Goal: Task Accomplishment & Management: Complete application form

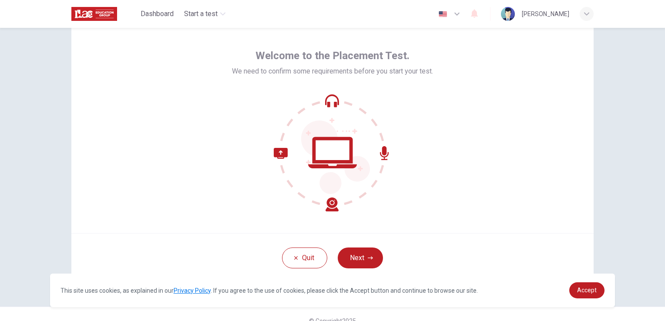
scroll to position [41, 0]
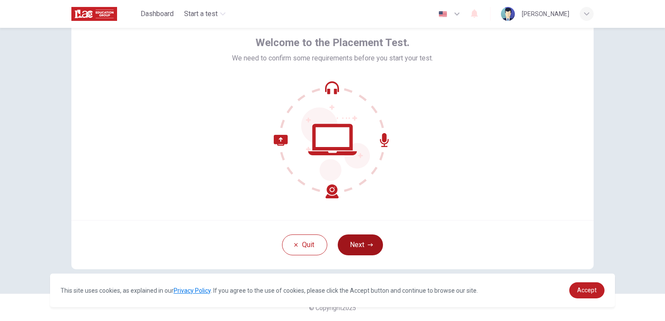
click at [353, 242] on button "Next" at bounding box center [360, 245] width 45 height 21
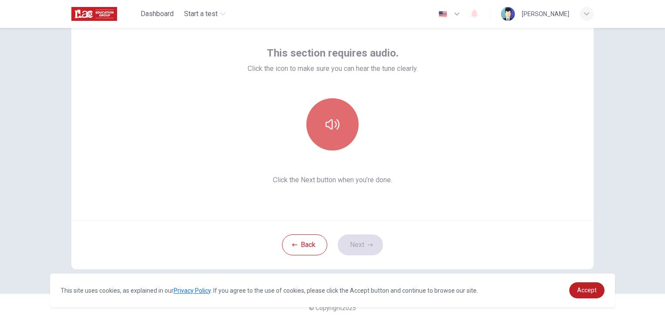
click at [335, 124] on icon "button" at bounding box center [333, 125] width 14 height 14
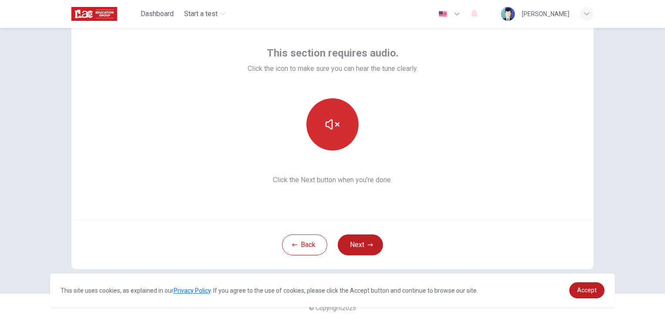
click at [335, 124] on icon "button" at bounding box center [333, 124] width 14 height 10
click at [335, 124] on icon "button" at bounding box center [333, 125] width 14 height 14
click at [335, 124] on icon "button" at bounding box center [333, 124] width 14 height 10
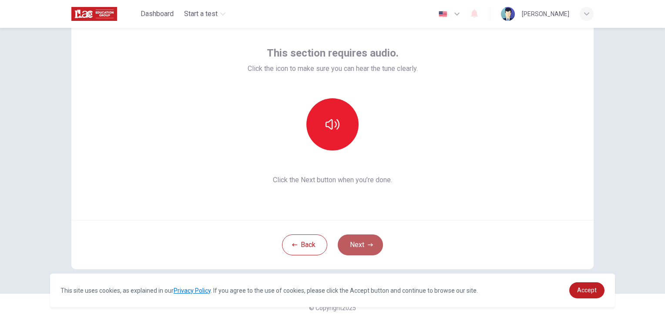
click at [368, 248] on button "Next" at bounding box center [360, 245] width 45 height 21
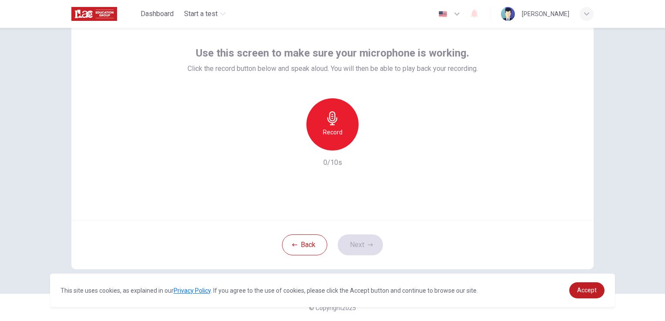
click at [333, 121] on icon "button" at bounding box center [332, 118] width 10 height 14
click at [373, 142] on icon "button" at bounding box center [372, 143] width 9 height 9
click at [362, 245] on button "Next" at bounding box center [360, 245] width 45 height 21
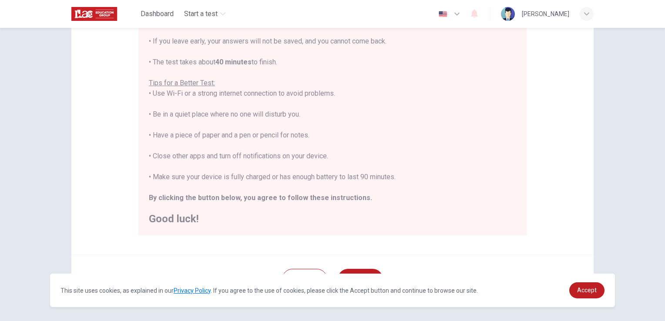
scroll to position [162, 0]
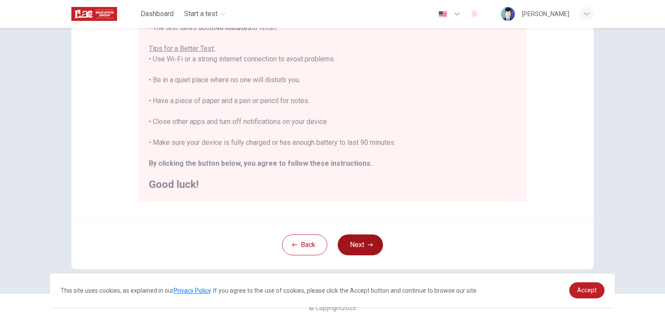
click at [352, 252] on button "Next" at bounding box center [360, 245] width 45 height 21
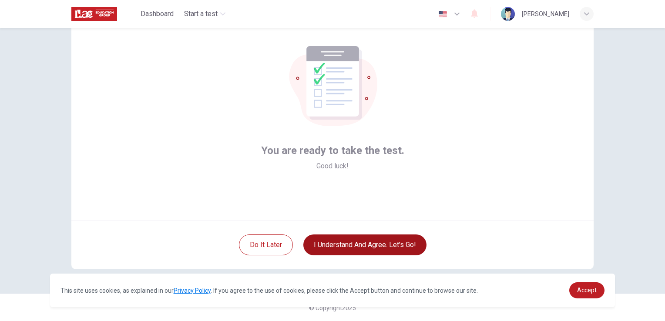
click at [361, 244] on button "I understand and agree. Let’s go!" at bounding box center [364, 245] width 123 height 21
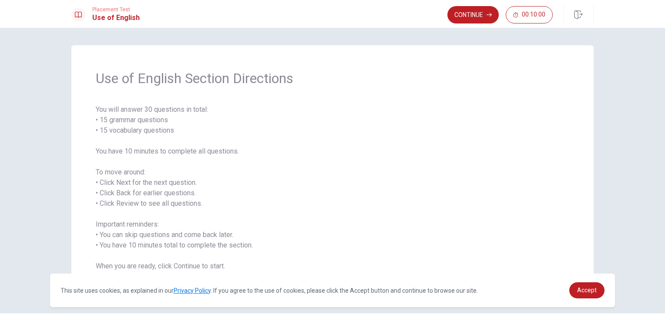
scroll to position [20, 0]
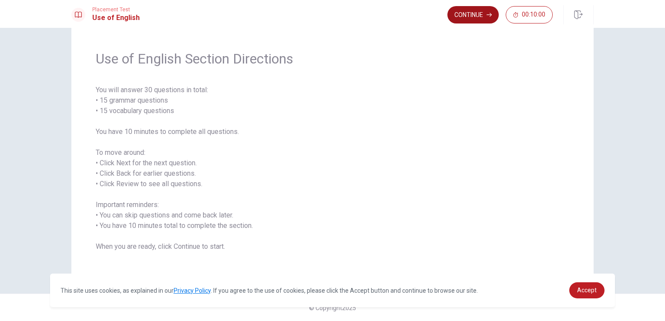
click at [471, 20] on button "Continue" at bounding box center [472, 14] width 51 height 17
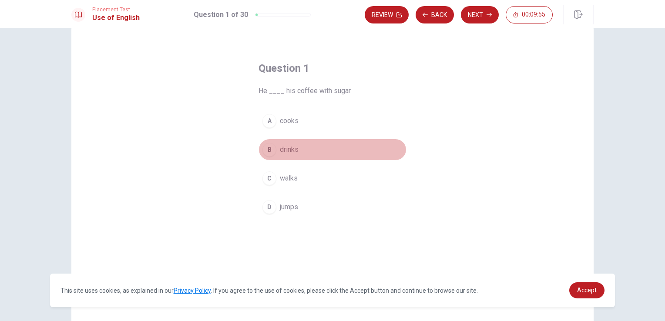
click at [270, 147] on div "B" at bounding box center [269, 150] width 14 height 14
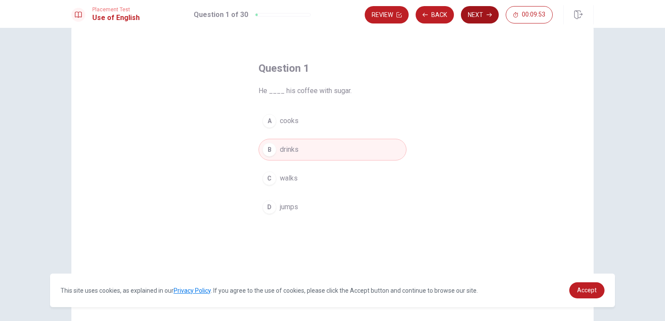
click at [479, 17] on button "Next" at bounding box center [480, 14] width 38 height 17
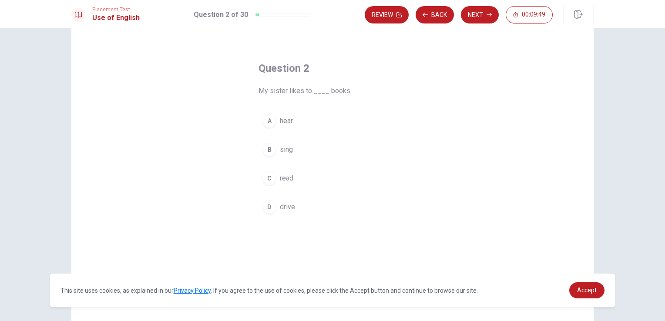
click at [266, 179] on div "C" at bounding box center [269, 178] width 14 height 14
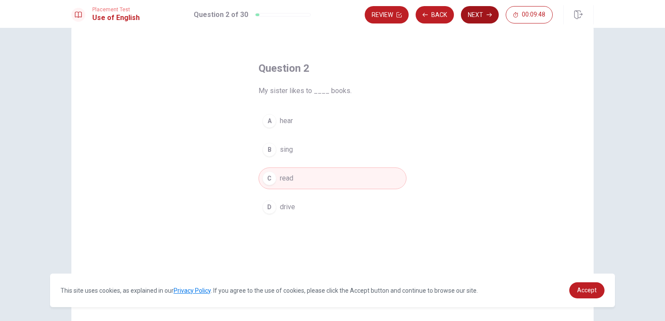
click at [484, 21] on button "Next" at bounding box center [480, 14] width 38 height 17
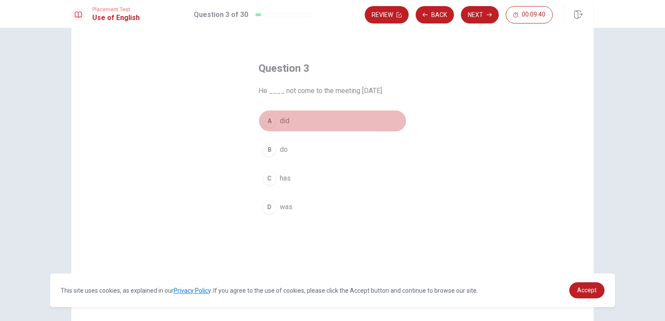
click at [265, 121] on div "A" at bounding box center [269, 121] width 14 height 14
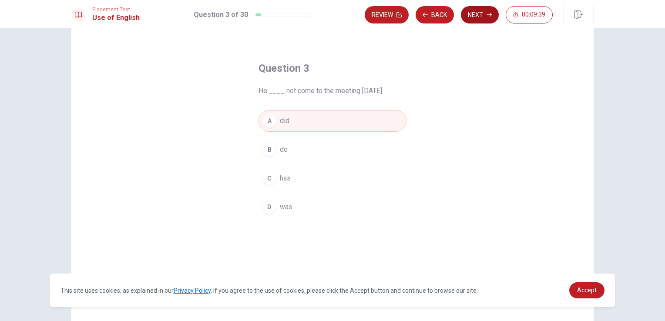
click at [486, 15] on button "Next" at bounding box center [480, 14] width 38 height 17
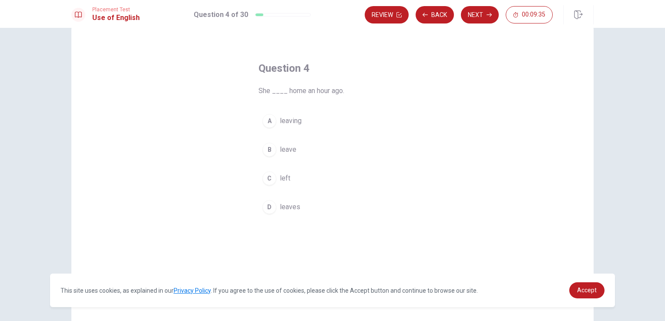
click at [269, 175] on div "C" at bounding box center [269, 178] width 14 height 14
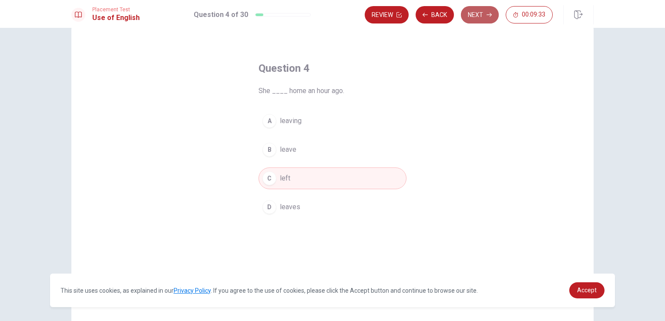
click at [482, 13] on button "Next" at bounding box center [480, 14] width 38 height 17
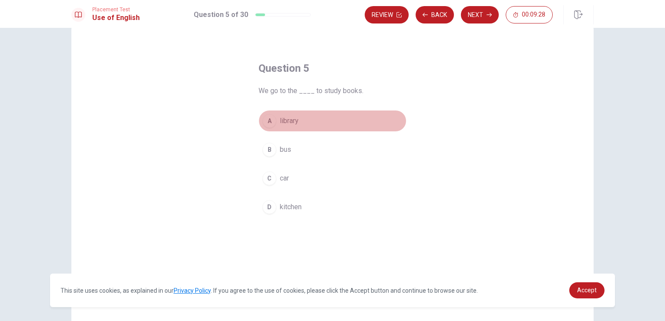
click at [269, 120] on div "A" at bounding box center [269, 121] width 14 height 14
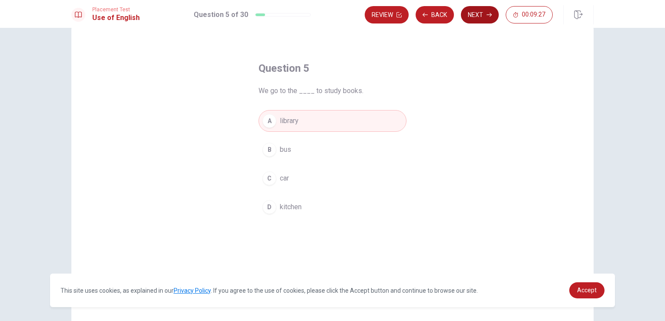
click at [490, 10] on button "Next" at bounding box center [480, 14] width 38 height 17
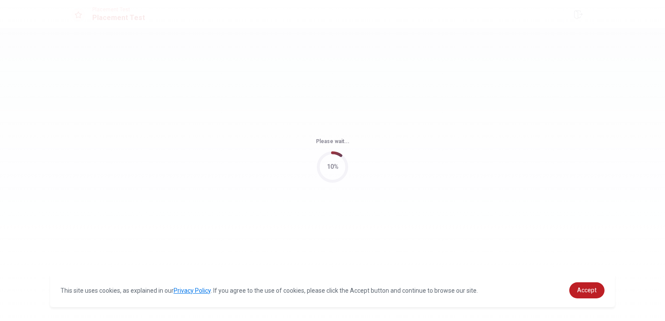
scroll to position [0, 0]
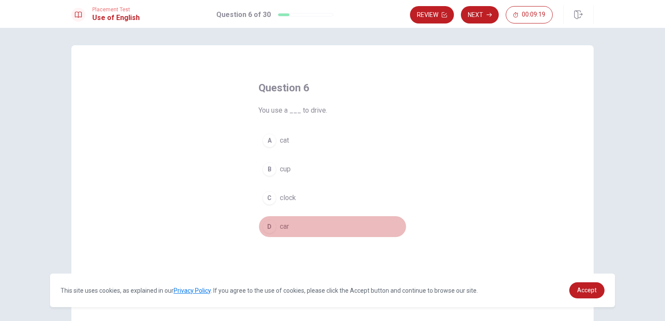
click at [266, 229] on div "D" at bounding box center [269, 227] width 14 height 14
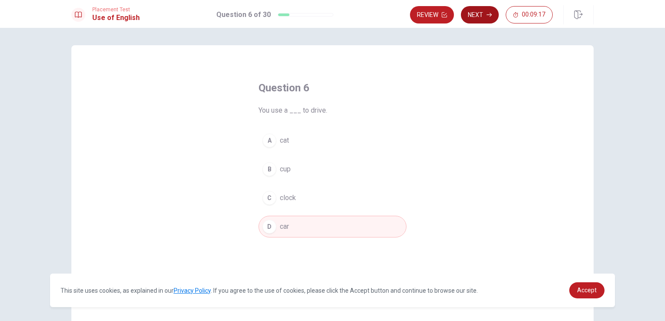
click at [472, 14] on button "Next" at bounding box center [480, 14] width 38 height 17
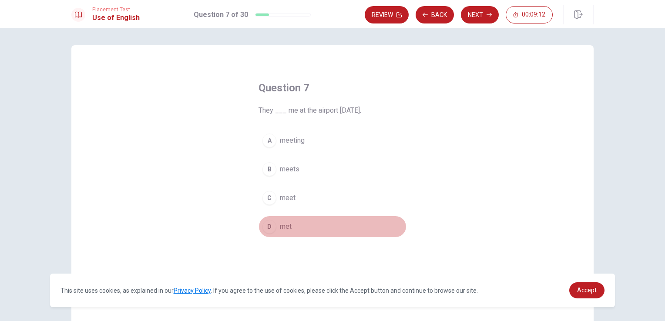
click at [269, 229] on div "D" at bounding box center [269, 227] width 14 height 14
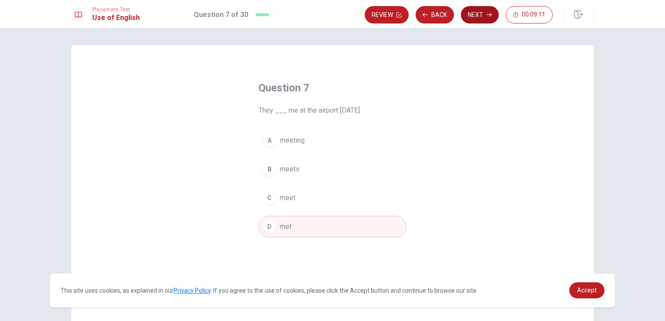
click at [475, 14] on button "Next" at bounding box center [480, 14] width 38 height 17
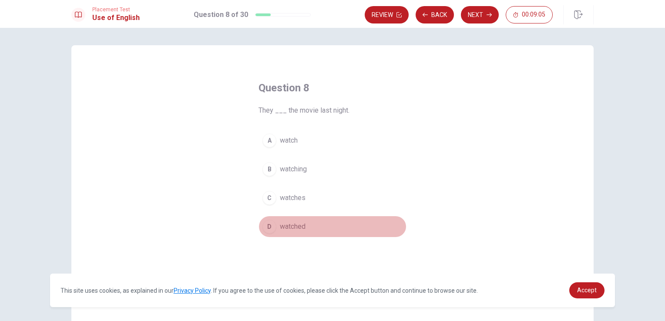
click at [270, 228] on div "D" at bounding box center [269, 227] width 14 height 14
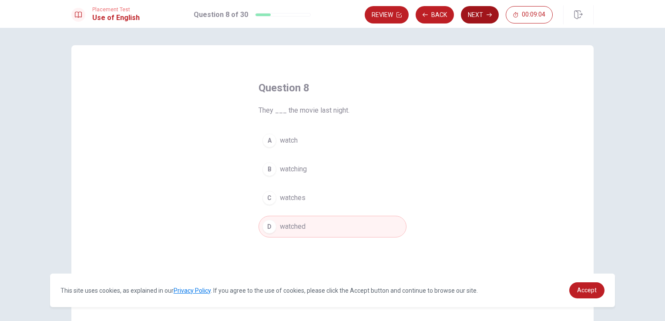
click at [467, 14] on button "Next" at bounding box center [480, 14] width 38 height 17
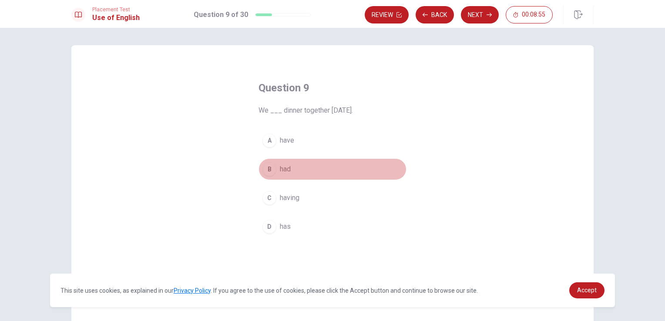
click at [265, 163] on div "B" at bounding box center [269, 169] width 14 height 14
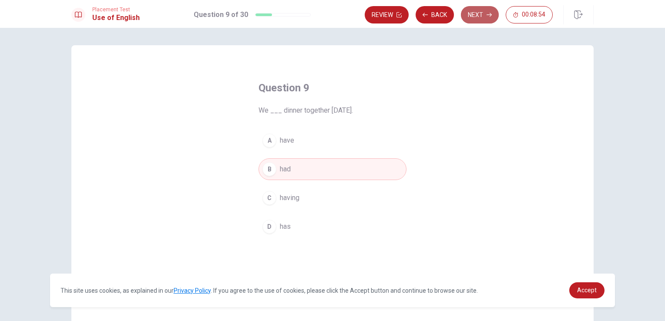
click at [488, 15] on icon "button" at bounding box center [489, 14] width 5 height 5
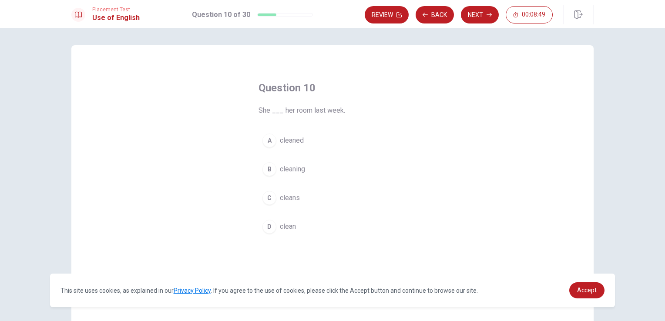
click at [268, 138] on div "A" at bounding box center [269, 141] width 14 height 14
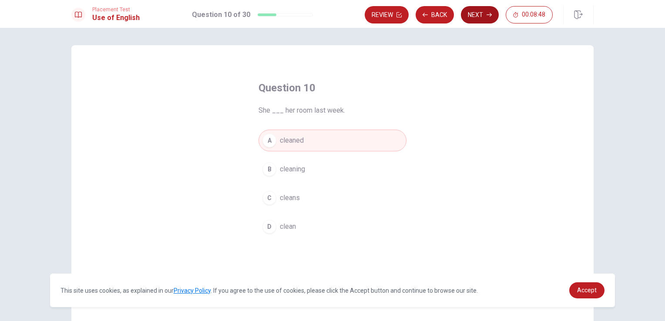
click at [487, 16] on icon "button" at bounding box center [489, 14] width 5 height 5
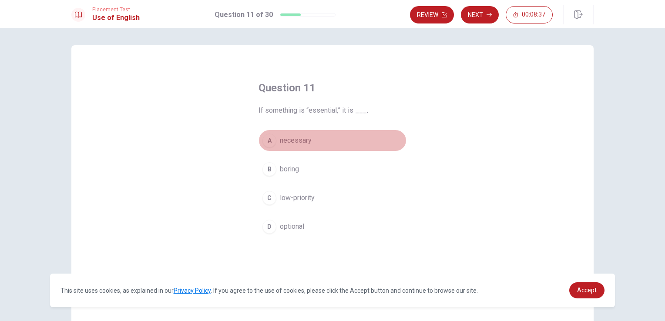
click at [268, 141] on div "A" at bounding box center [269, 141] width 14 height 14
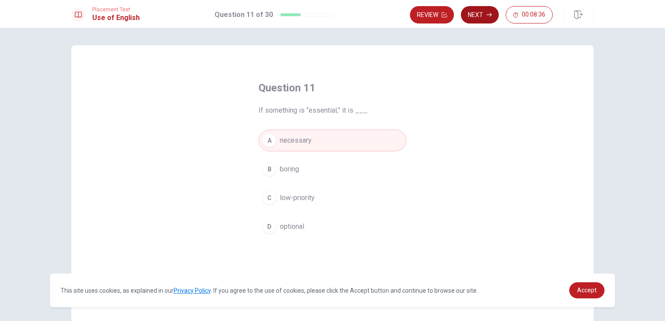
click at [475, 10] on button "Next" at bounding box center [480, 14] width 38 height 17
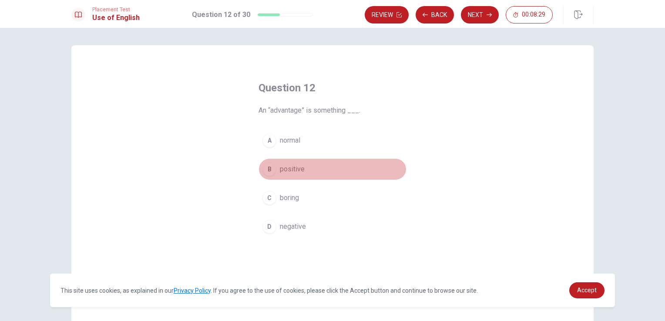
click at [269, 173] on div "B" at bounding box center [269, 169] width 14 height 14
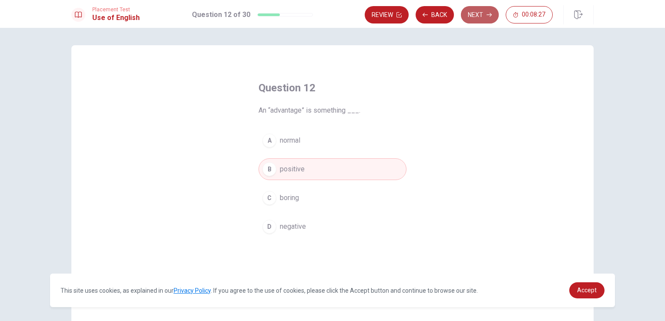
click at [474, 18] on button "Next" at bounding box center [480, 14] width 38 height 17
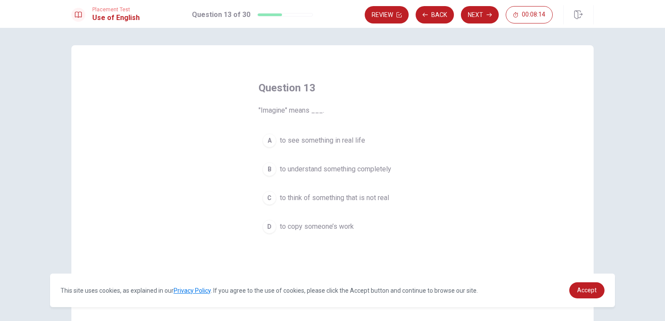
click at [267, 198] on div "C" at bounding box center [269, 198] width 14 height 14
click at [477, 12] on button "Next" at bounding box center [480, 14] width 38 height 17
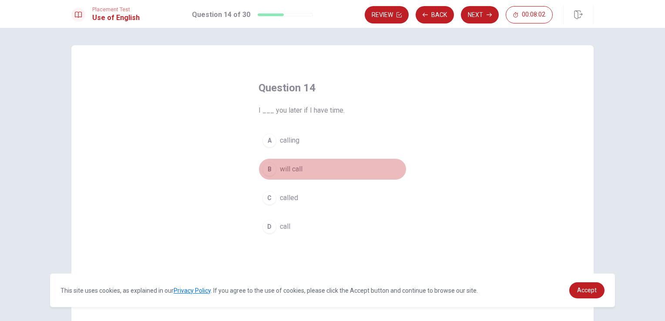
click at [269, 166] on div "B" at bounding box center [269, 169] width 14 height 14
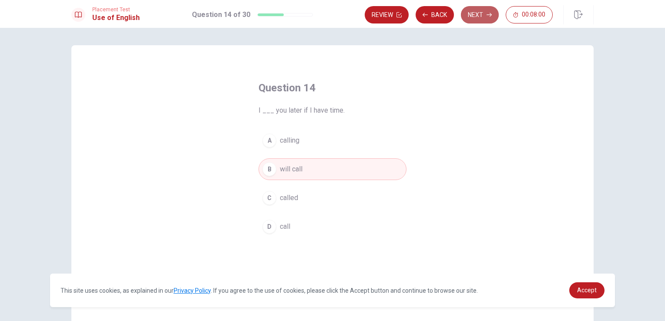
click at [486, 13] on button "Next" at bounding box center [480, 14] width 38 height 17
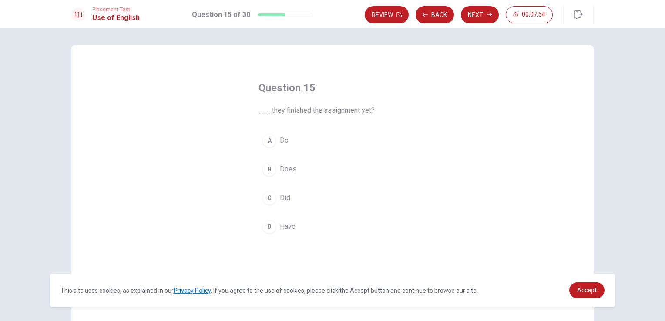
click at [269, 231] on div "D" at bounding box center [269, 227] width 14 height 14
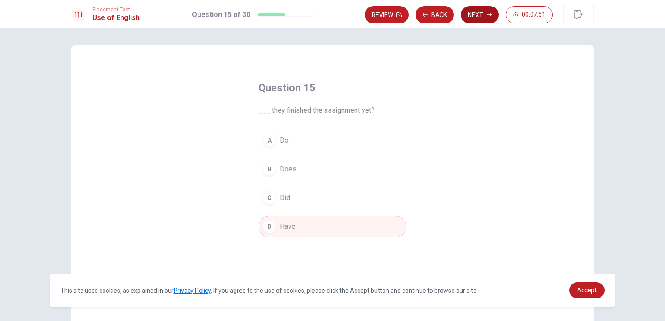
click at [485, 17] on button "Next" at bounding box center [480, 14] width 38 height 17
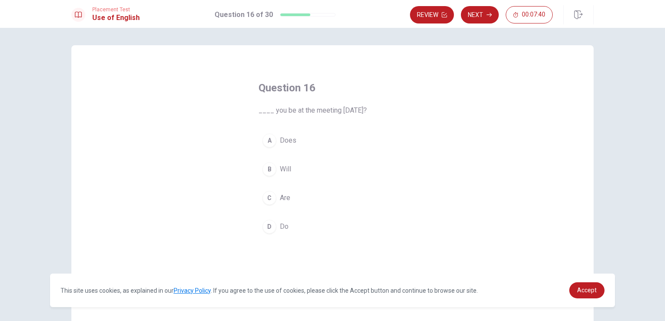
click at [269, 171] on div "B" at bounding box center [269, 169] width 14 height 14
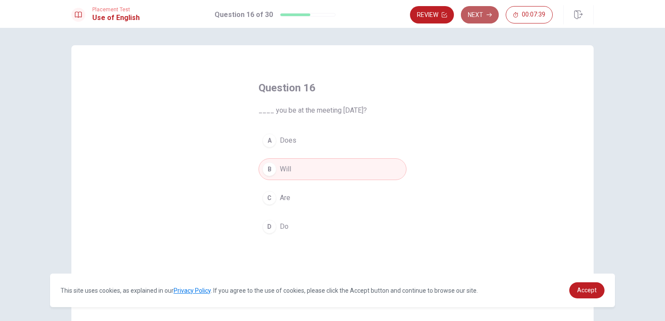
click at [486, 17] on button "Next" at bounding box center [480, 14] width 38 height 17
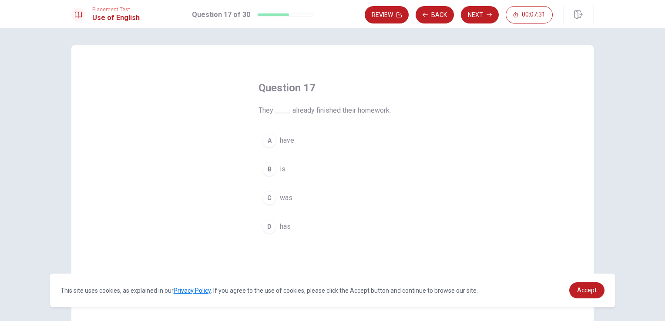
click at [280, 139] on span "have" at bounding box center [287, 140] width 14 height 10
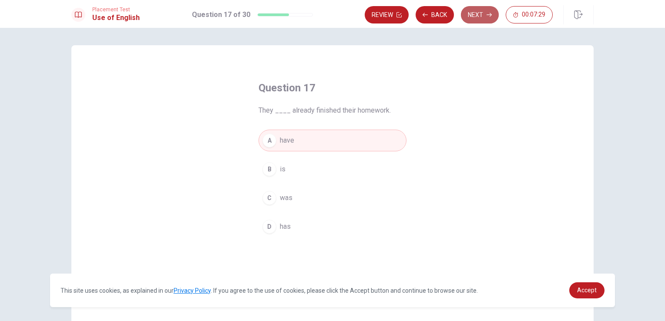
click at [484, 11] on button "Next" at bounding box center [480, 14] width 38 height 17
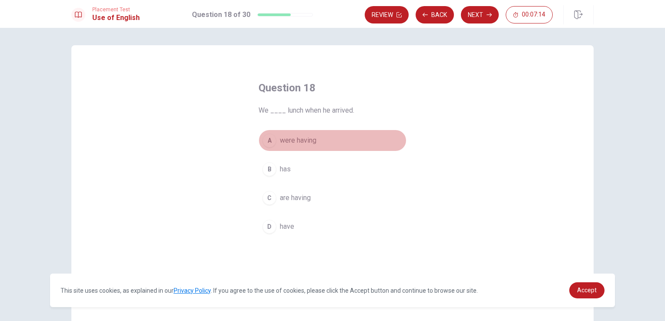
click at [272, 140] on div "A" at bounding box center [269, 141] width 14 height 14
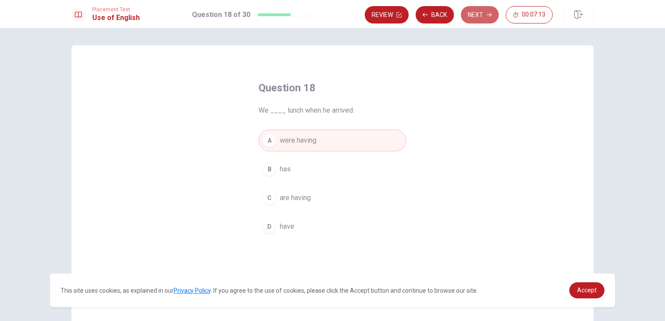
click at [474, 11] on button "Next" at bounding box center [480, 14] width 38 height 17
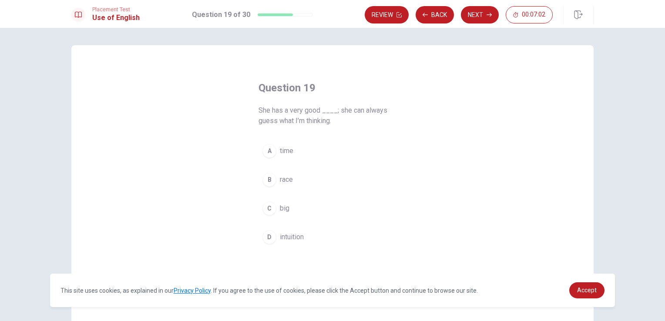
click at [269, 236] on div "D" at bounding box center [269, 237] width 14 height 14
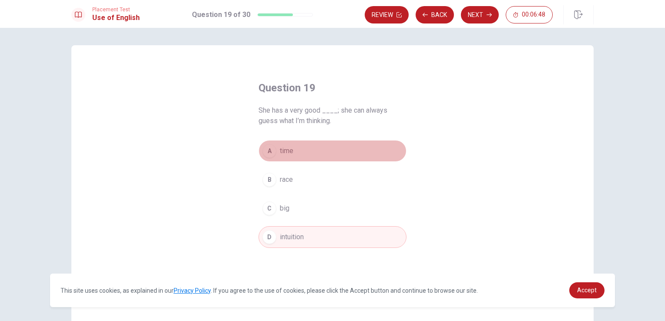
click at [265, 154] on div "A" at bounding box center [269, 151] width 14 height 14
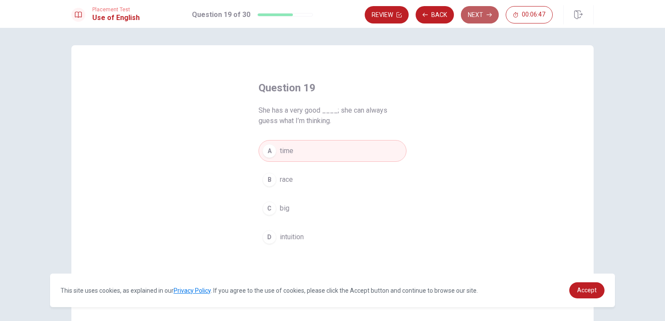
click at [486, 18] on button "Next" at bounding box center [480, 14] width 38 height 17
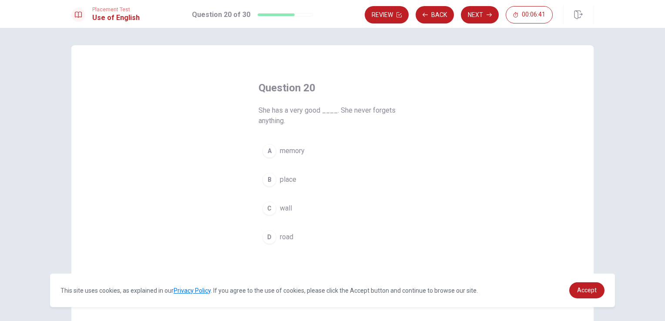
click at [269, 150] on div "A" at bounding box center [269, 151] width 14 height 14
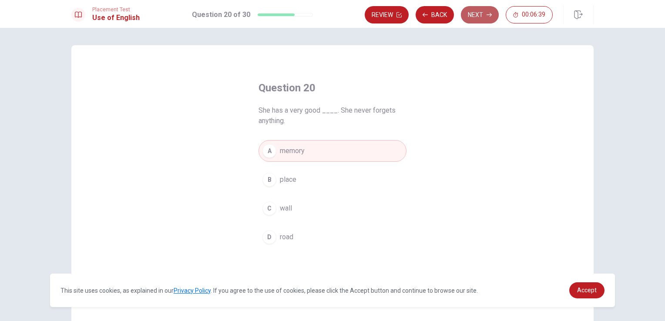
click at [476, 16] on button "Next" at bounding box center [480, 14] width 38 height 17
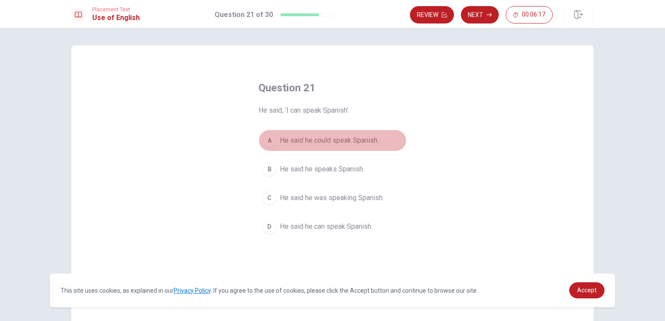
click at [266, 140] on div "A" at bounding box center [269, 141] width 14 height 14
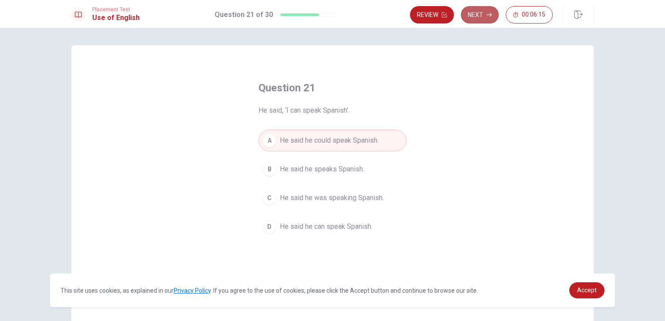
click at [477, 8] on button "Next" at bounding box center [480, 14] width 38 height 17
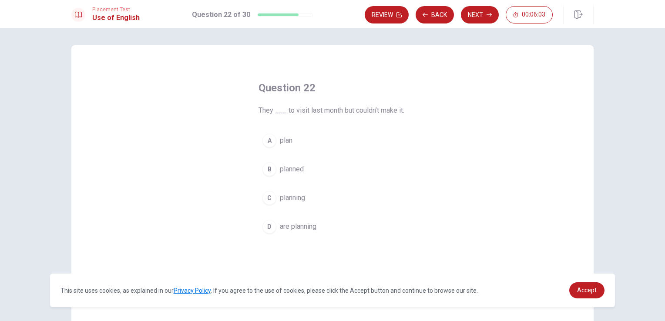
click at [266, 171] on div "B" at bounding box center [269, 169] width 14 height 14
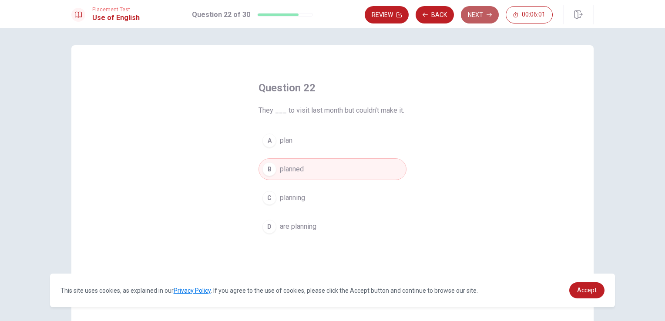
click at [489, 19] on button "Next" at bounding box center [480, 14] width 38 height 17
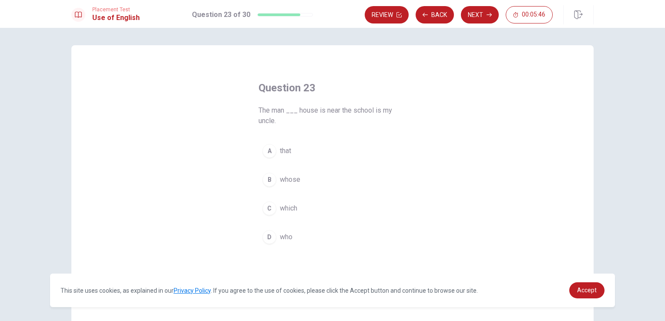
click at [269, 179] on div "B" at bounding box center [269, 180] width 14 height 14
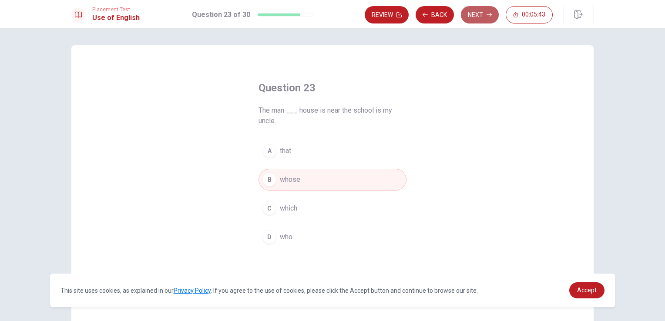
click at [482, 17] on button "Next" at bounding box center [480, 14] width 38 height 17
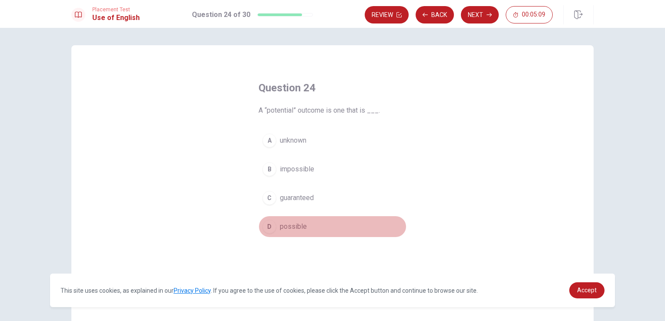
click at [272, 222] on button "D possible" at bounding box center [333, 227] width 148 height 22
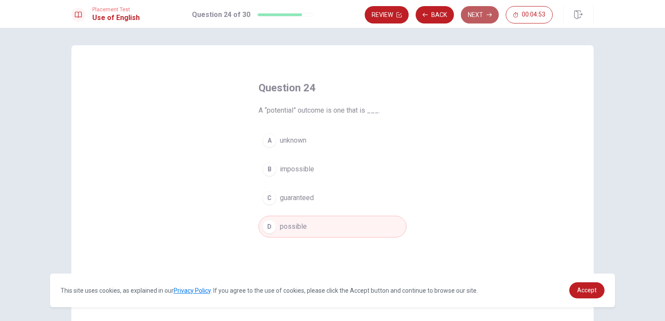
click at [479, 15] on button "Next" at bounding box center [480, 14] width 38 height 17
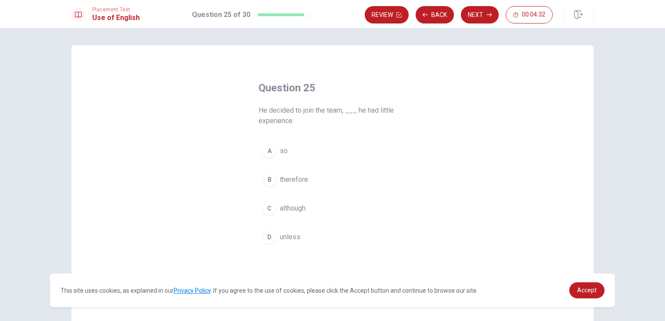
click at [289, 205] on span "although" at bounding box center [293, 208] width 26 height 10
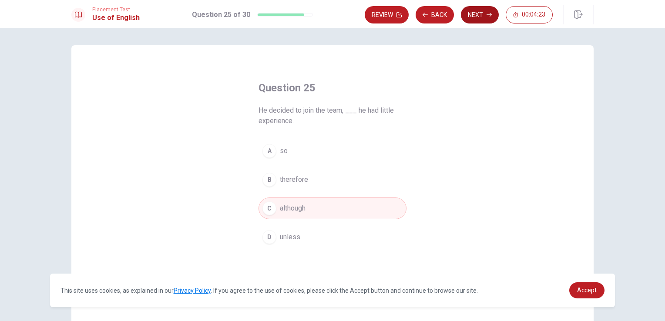
click at [484, 13] on button "Next" at bounding box center [480, 14] width 38 height 17
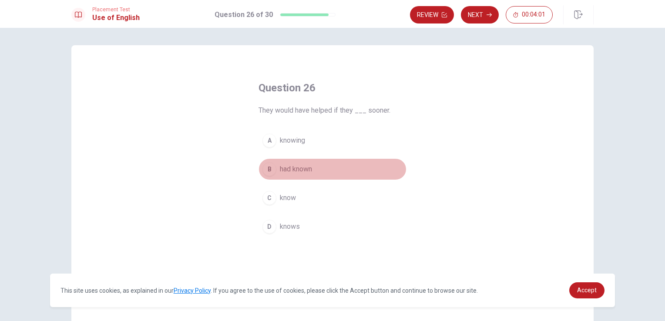
click at [273, 170] on div "B" at bounding box center [269, 169] width 14 height 14
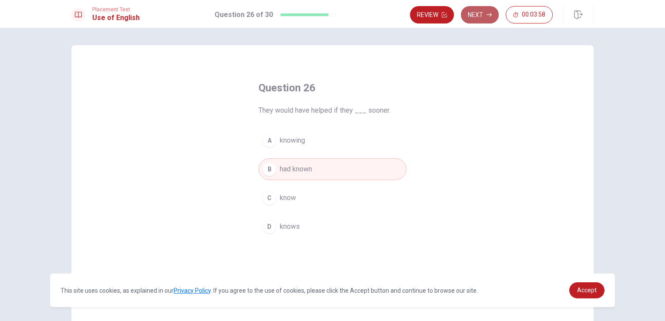
click at [482, 17] on button "Next" at bounding box center [480, 14] width 38 height 17
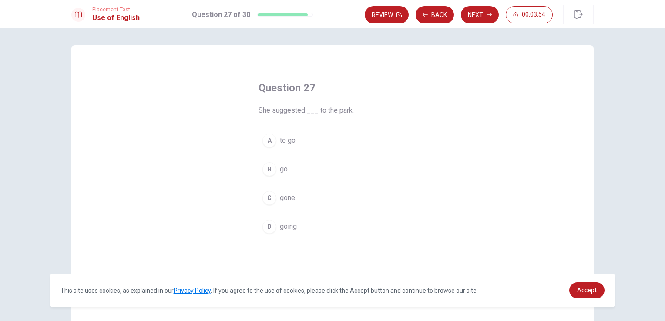
click at [263, 229] on div "D" at bounding box center [269, 227] width 14 height 14
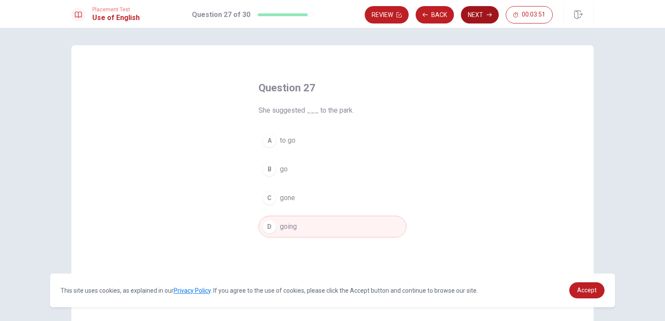
click at [488, 12] on icon "button" at bounding box center [489, 14] width 5 height 5
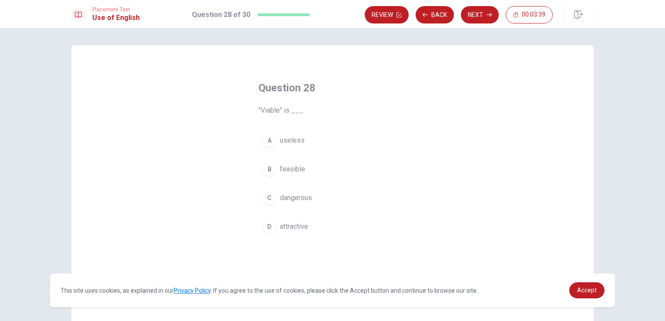
click at [296, 168] on span "feasible" at bounding box center [292, 169] width 25 height 10
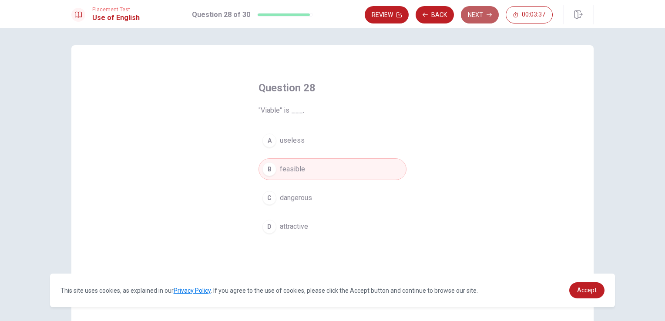
click at [484, 16] on button "Next" at bounding box center [480, 14] width 38 height 17
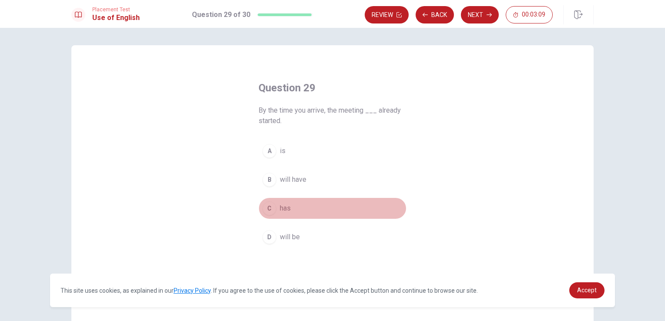
click at [266, 209] on div "C" at bounding box center [269, 209] width 14 height 14
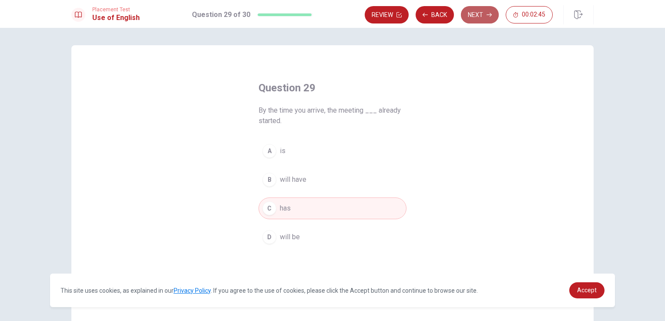
click at [467, 17] on button "Next" at bounding box center [480, 14] width 38 height 17
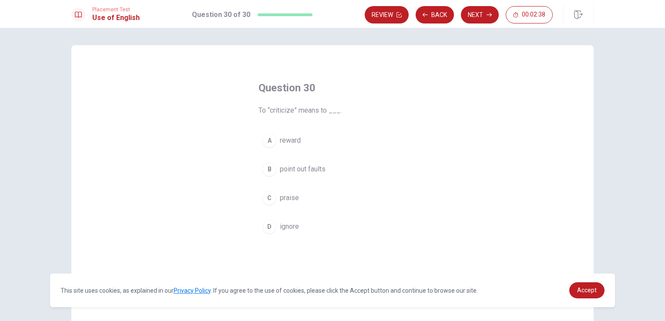
click at [312, 170] on span "point out faults" at bounding box center [303, 169] width 46 height 10
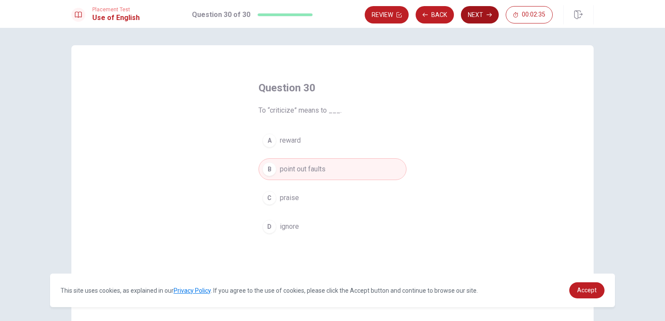
click at [478, 17] on button "Next" at bounding box center [480, 14] width 38 height 17
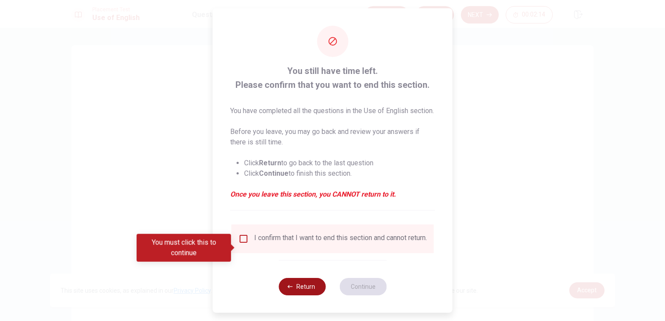
click at [305, 296] on button "Return" at bounding box center [302, 286] width 47 height 17
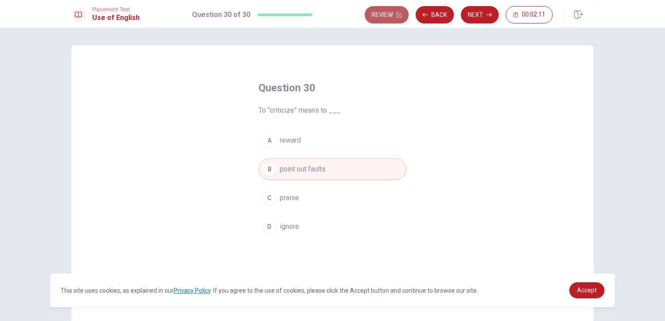
click at [373, 14] on button "Review" at bounding box center [387, 14] width 44 height 17
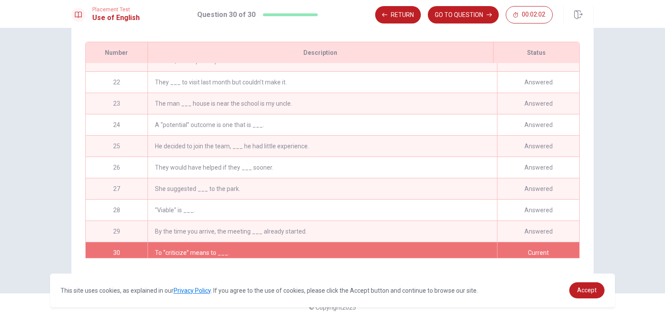
scroll to position [446, 0]
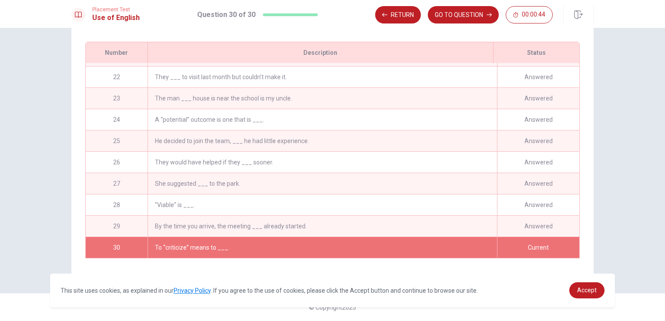
click at [213, 113] on div "A “potential” outcome is one that is ___." at bounding box center [323, 119] width 350 height 21
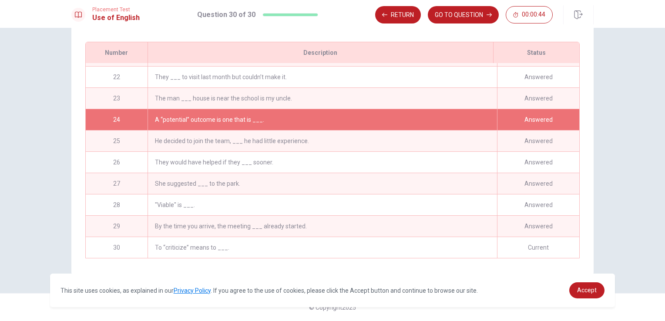
click at [213, 113] on div "A “potential” outcome is one that is ___." at bounding box center [323, 119] width 350 height 21
click at [464, 15] on button "GO TO QUESTION" at bounding box center [463, 14] width 71 height 17
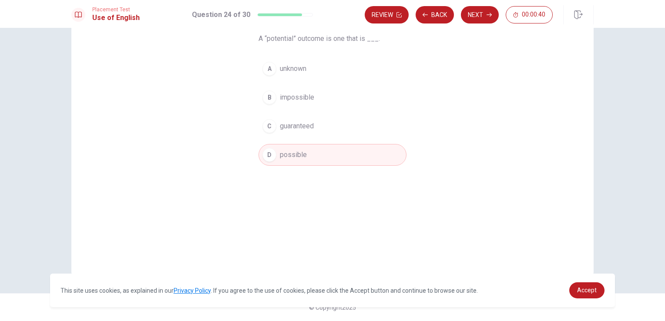
scroll to position [71, 0]
click at [471, 11] on button "Next" at bounding box center [480, 14] width 38 height 17
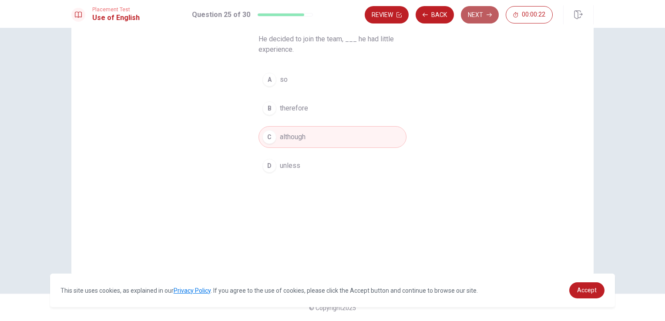
click at [471, 11] on button "Next" at bounding box center [480, 14] width 38 height 17
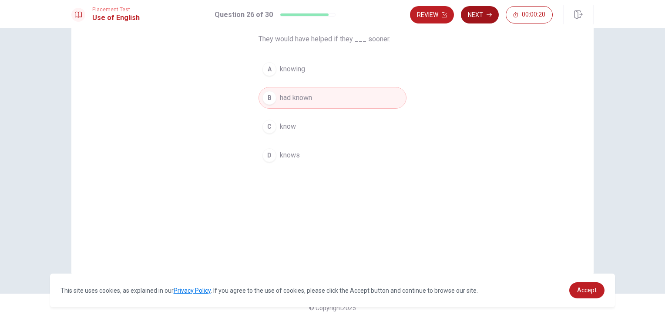
click at [479, 16] on button "Next" at bounding box center [480, 14] width 38 height 17
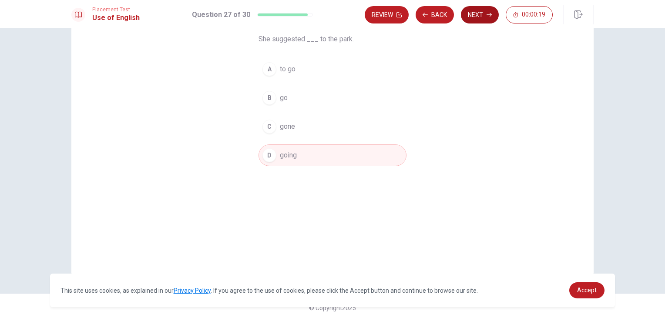
click at [479, 16] on div "Review Back Next 00:00:19" at bounding box center [459, 14] width 188 height 17
click at [479, 16] on button "Next" at bounding box center [480, 14] width 38 height 17
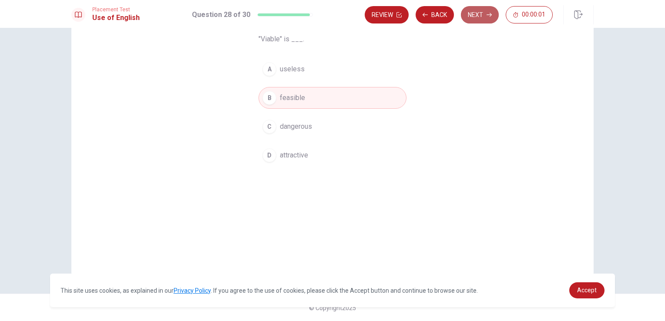
click at [481, 13] on button "Next" at bounding box center [480, 14] width 38 height 17
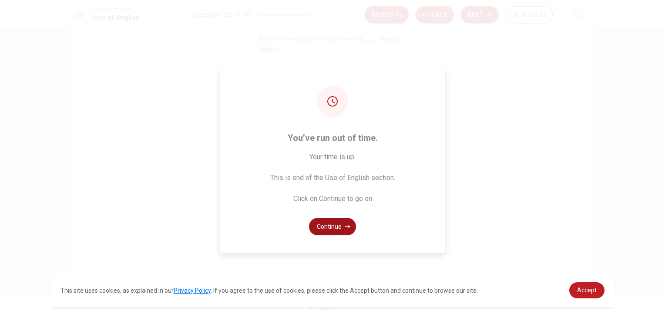
click at [329, 231] on button "Continue" at bounding box center [332, 226] width 47 height 17
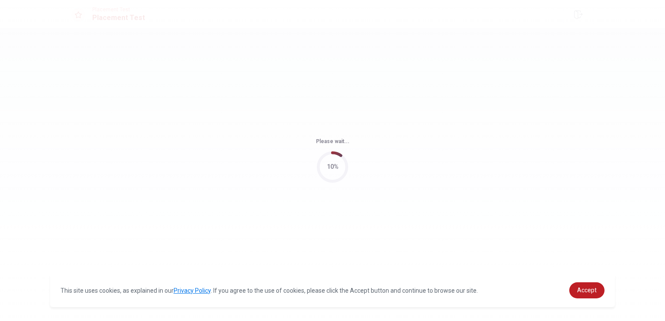
scroll to position [0, 0]
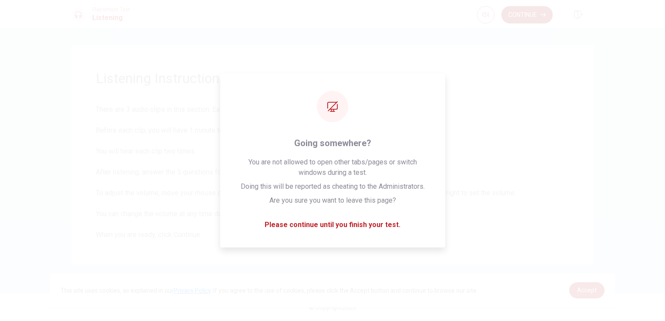
click at [525, 13] on button "Continue" at bounding box center [526, 14] width 51 height 17
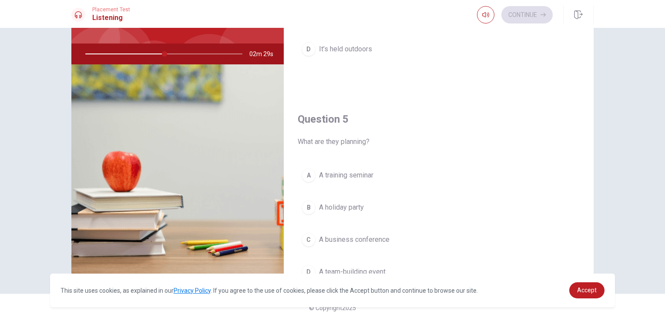
scroll to position [808, 0]
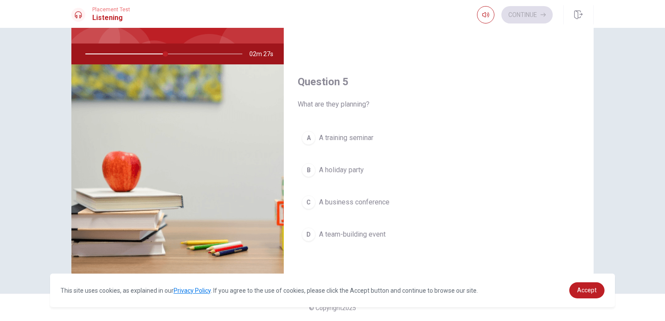
click at [305, 232] on div "D" at bounding box center [309, 235] width 14 height 14
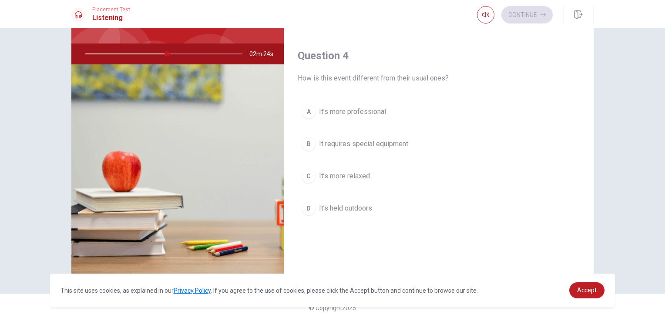
scroll to position [590, 0]
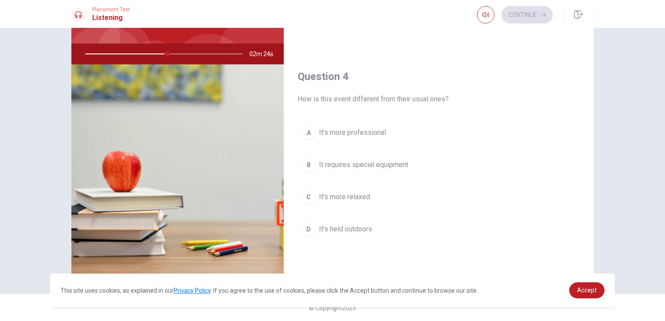
click at [308, 227] on div "D" at bounding box center [309, 229] width 14 height 14
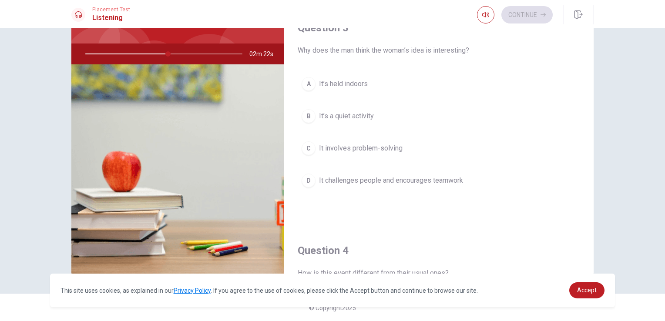
scroll to position [373, 0]
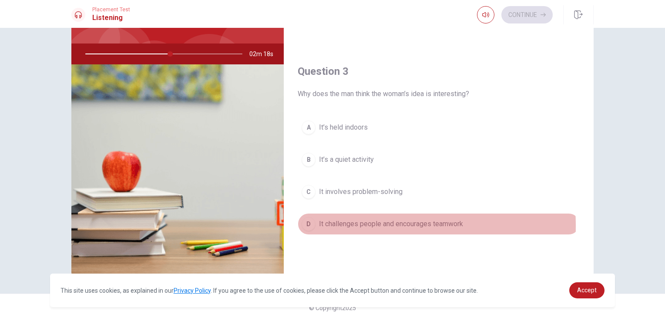
click at [306, 224] on div "D" at bounding box center [309, 224] width 14 height 14
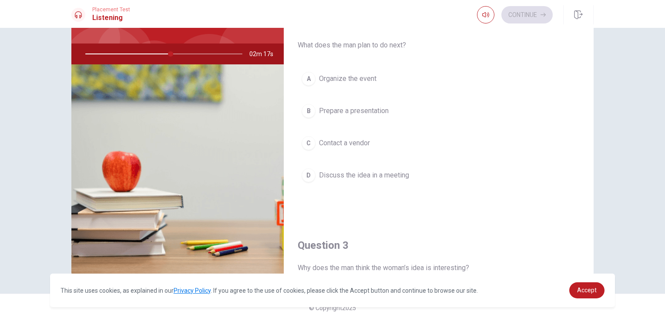
scroll to position [155, 0]
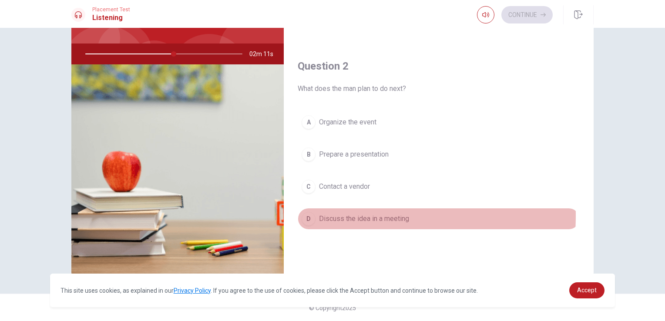
click at [312, 213] on div "D" at bounding box center [309, 219] width 14 height 14
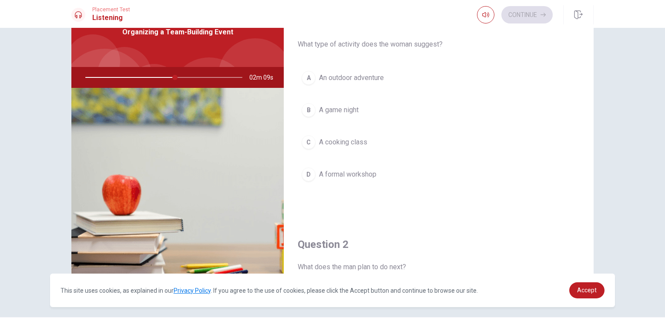
scroll to position [28, 0]
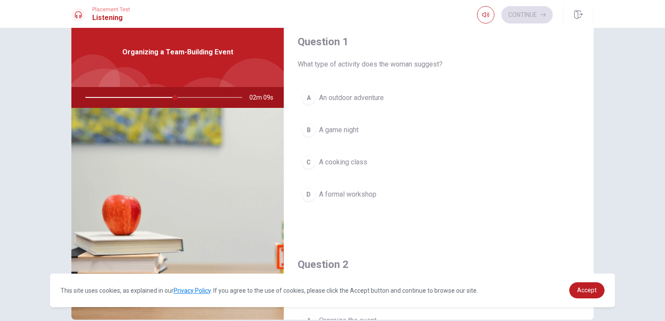
click at [305, 97] on div "A" at bounding box center [309, 98] width 14 height 14
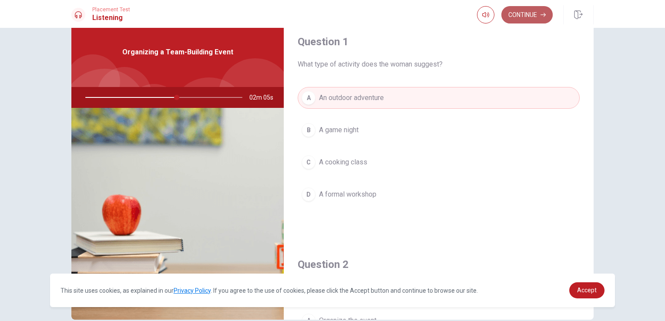
click at [508, 10] on button "Continue" at bounding box center [526, 14] width 51 height 17
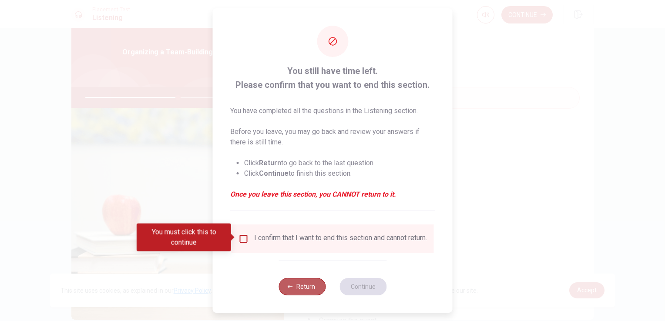
click at [288, 289] on icon "button" at bounding box center [290, 286] width 5 height 5
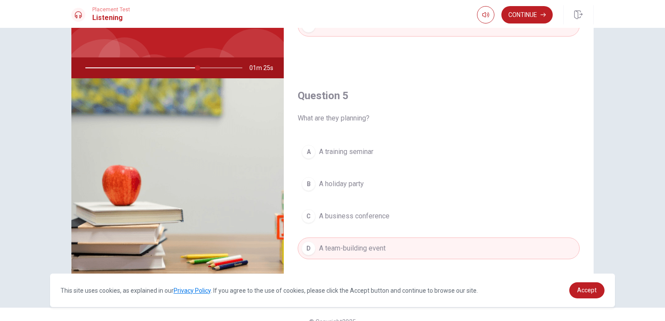
scroll to position [71, 0]
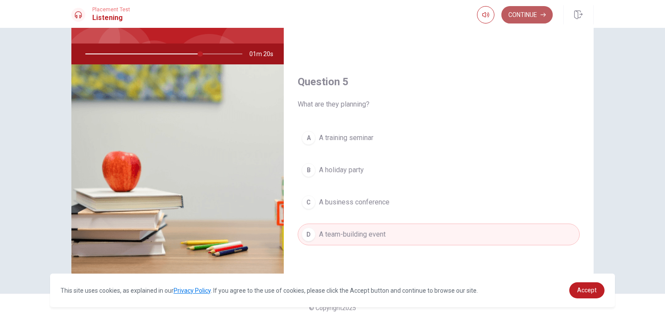
click at [528, 17] on button "Continue" at bounding box center [526, 14] width 51 height 17
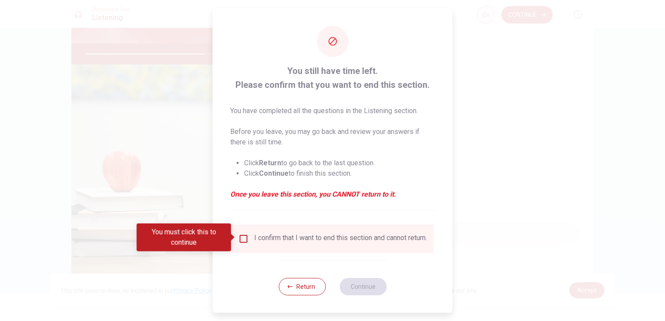
click at [233, 235] on span at bounding box center [233, 237] width 5 height 7
click at [240, 238] on input "You must click this to continue" at bounding box center [244, 239] width 10 height 10
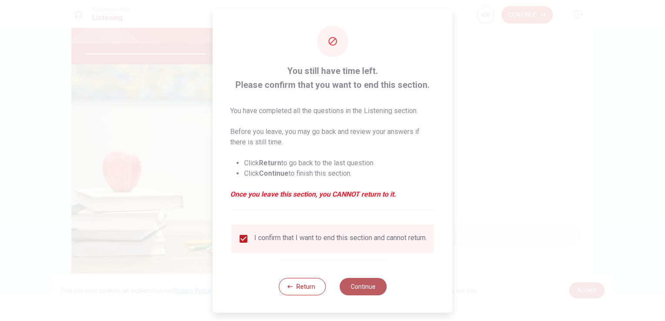
click at [357, 296] on button "Continue" at bounding box center [363, 286] width 47 height 17
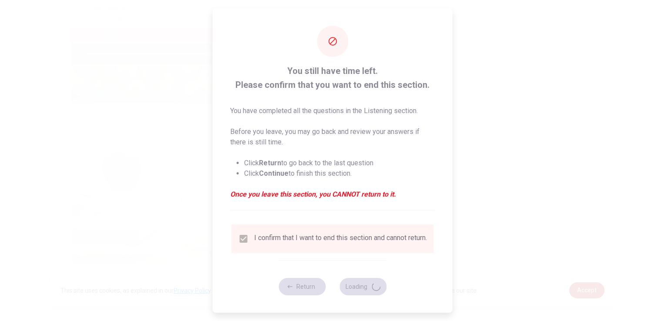
type input "79"
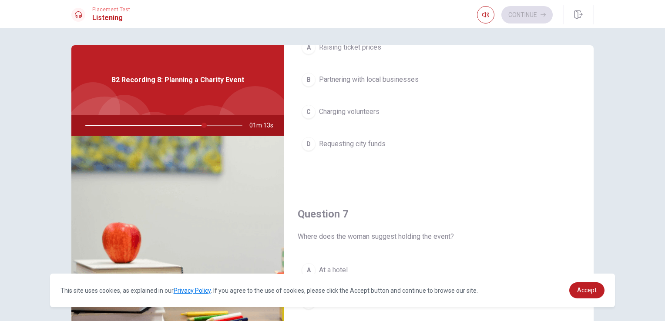
scroll to position [0, 0]
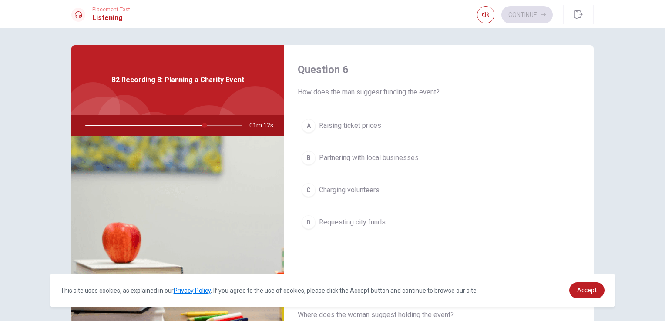
click at [307, 190] on div "C" at bounding box center [309, 190] width 14 height 14
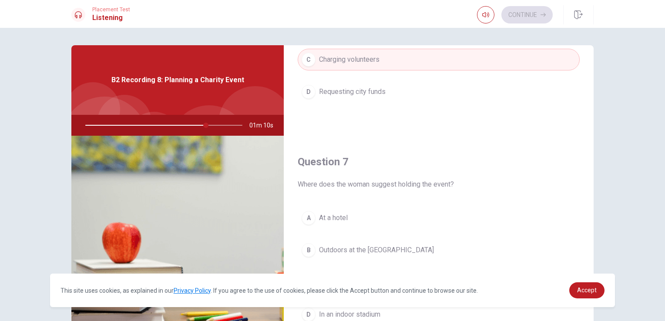
scroll to position [218, 0]
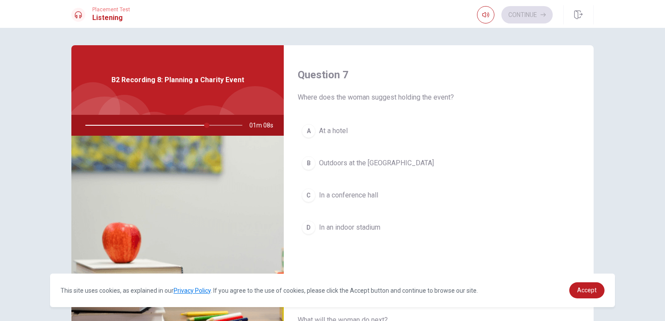
drag, startPoint x: 311, startPoint y: 197, endPoint x: 314, endPoint y: 170, distance: 26.7
click at [313, 193] on button "C In a conference hall" at bounding box center [439, 196] width 282 height 22
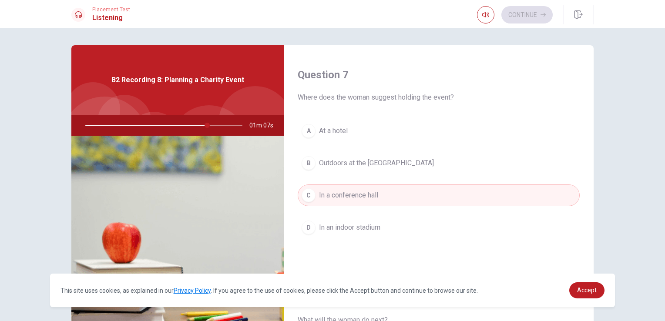
click at [314, 159] on button "B Outdoors at the [GEOGRAPHIC_DATA]" at bounding box center [439, 163] width 282 height 22
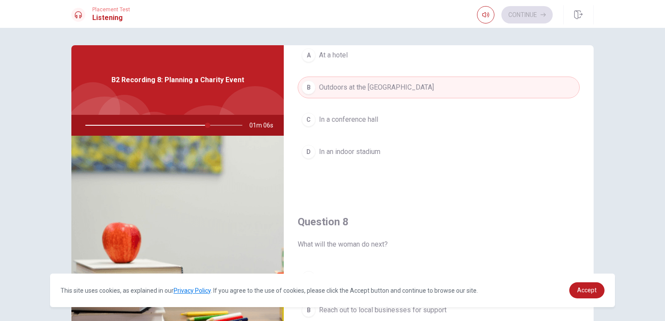
scroll to position [348, 0]
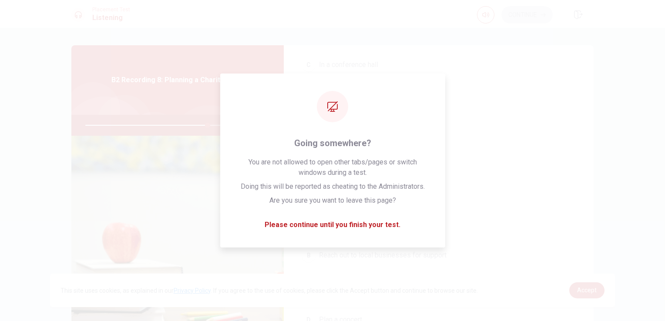
click at [313, 252] on button "B Reach out to local businesses for support" at bounding box center [439, 256] width 282 height 22
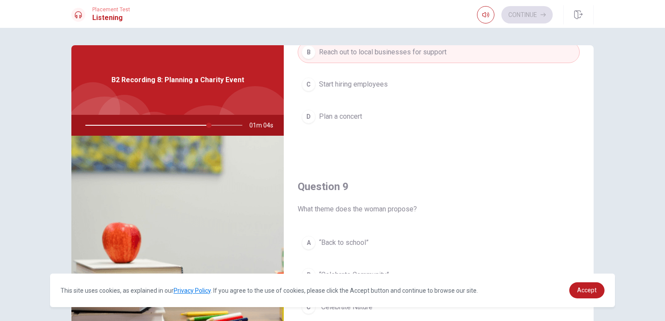
scroll to position [609, 0]
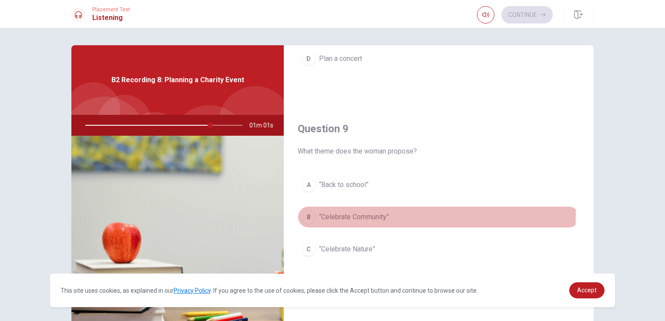
click at [308, 212] on div "B" at bounding box center [309, 217] width 14 height 14
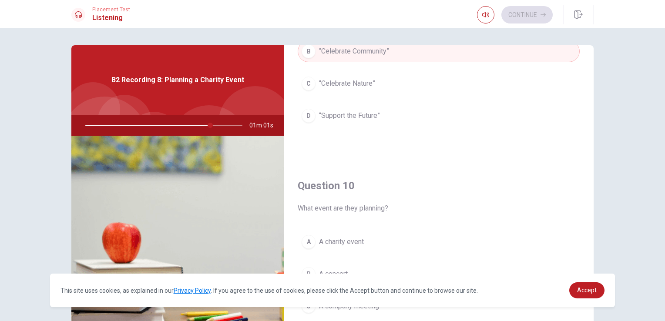
scroll to position [783, 0]
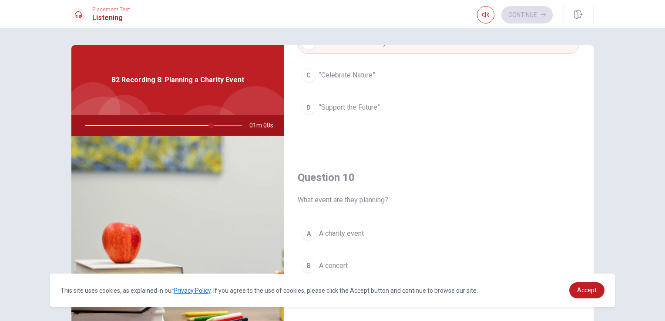
click at [306, 229] on div "A" at bounding box center [309, 234] width 14 height 14
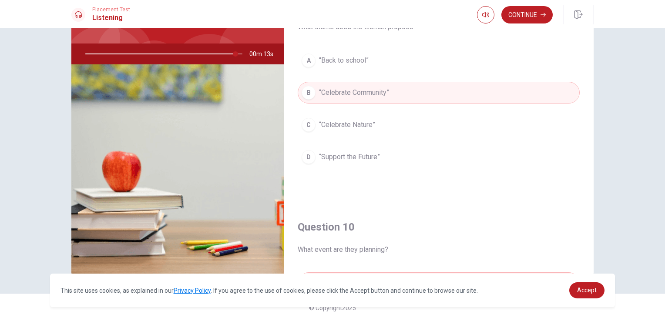
scroll to position [547, 0]
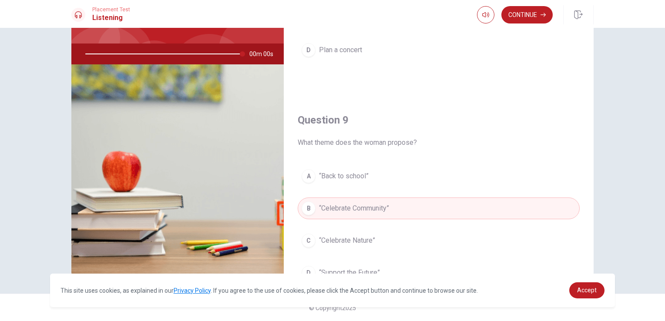
type input "0"
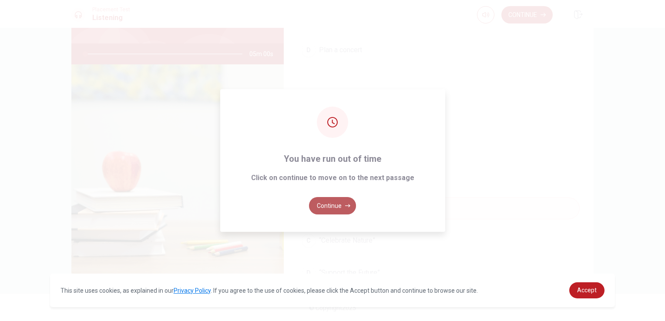
click at [333, 204] on button "Continue" at bounding box center [332, 205] width 47 height 17
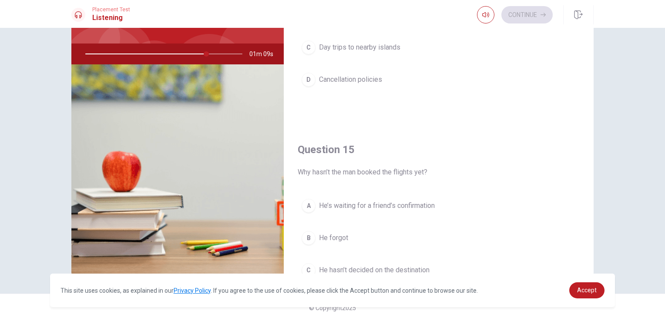
scroll to position [808, 0]
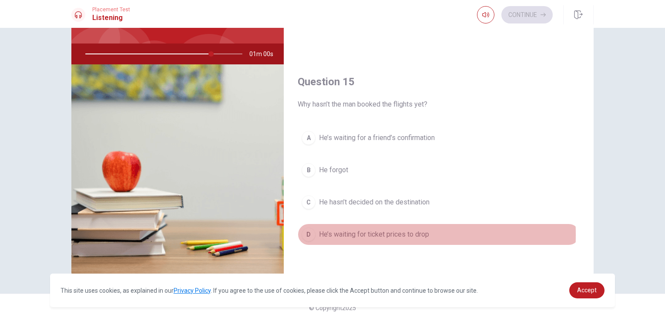
click at [308, 231] on div "D" at bounding box center [309, 235] width 14 height 14
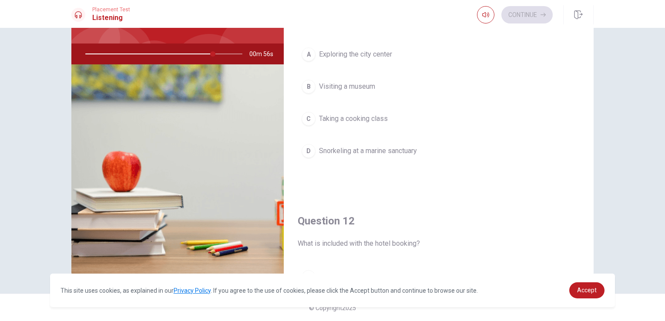
scroll to position [28, 0]
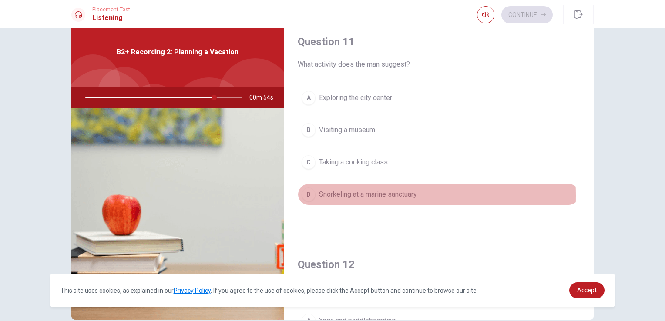
click at [305, 195] on div "D" at bounding box center [309, 195] width 14 height 14
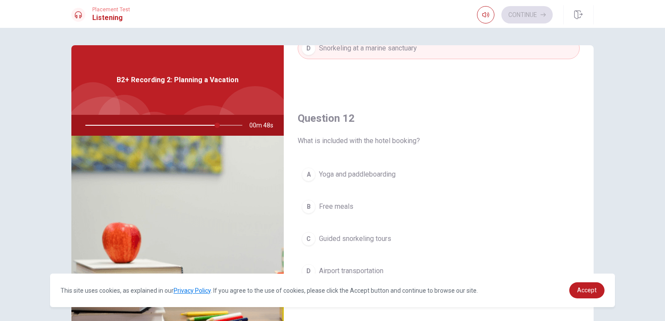
scroll to position [218, 0]
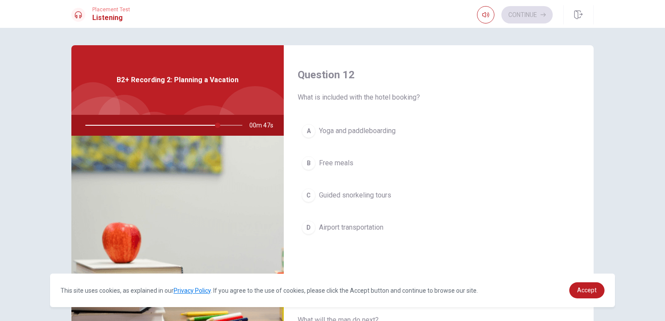
click at [294, 138] on div "Question 12 What is included with the hotel booking? A Yoga and paddleboarding …" at bounding box center [439, 161] width 310 height 223
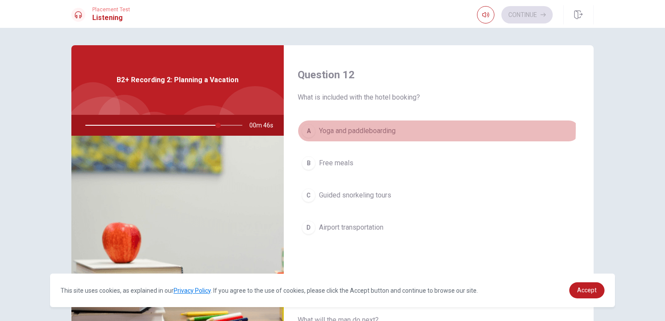
click at [306, 128] on div "A" at bounding box center [309, 131] width 14 height 14
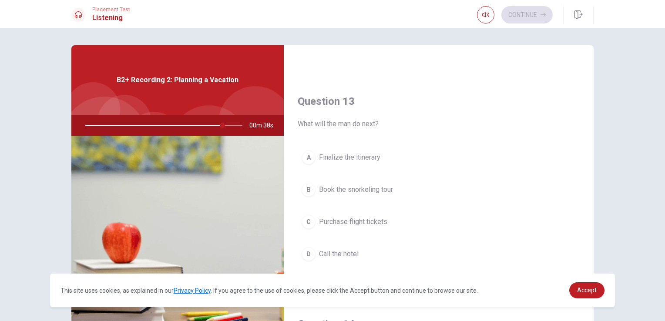
scroll to position [435, 0]
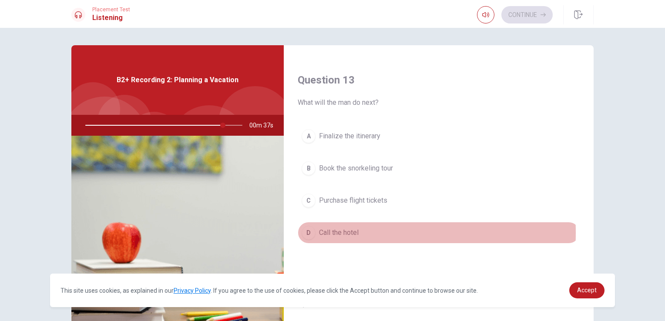
click at [312, 231] on div "D" at bounding box center [309, 233] width 14 height 14
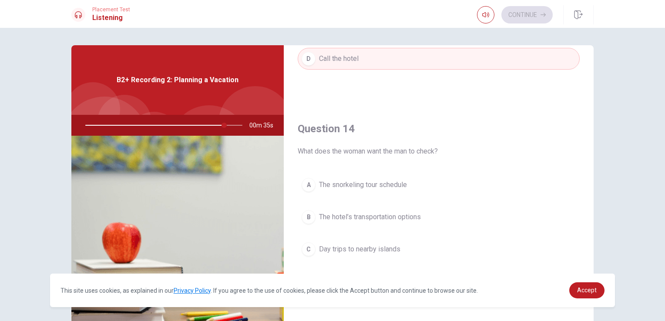
scroll to position [653, 0]
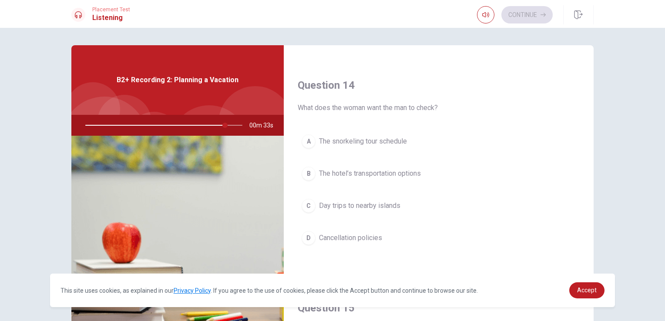
click at [311, 233] on div "D" at bounding box center [309, 238] width 14 height 14
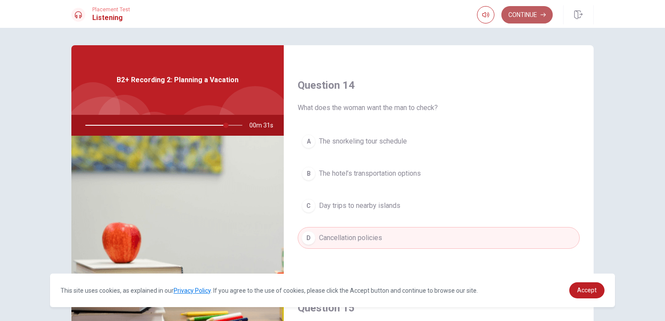
click at [522, 20] on button "Continue" at bounding box center [526, 14] width 51 height 17
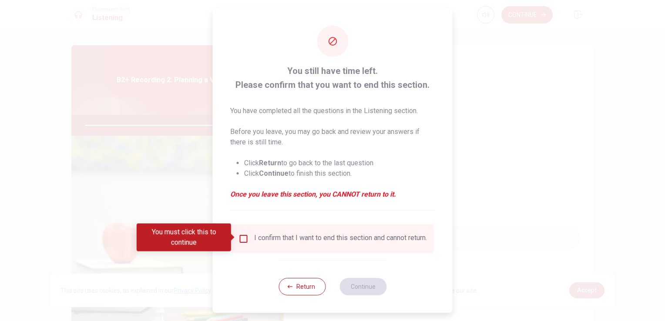
click at [239, 236] on input "You must click this to continue" at bounding box center [244, 239] width 10 height 10
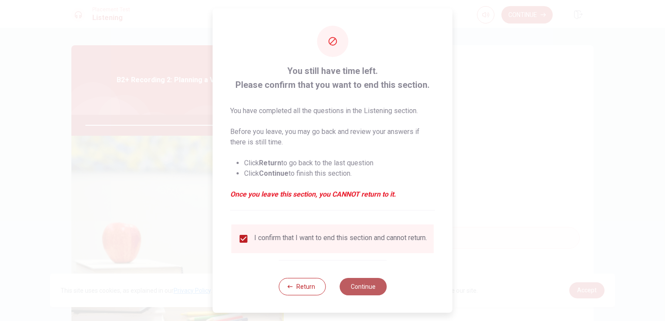
click at [355, 295] on button "Continue" at bounding box center [363, 286] width 47 height 17
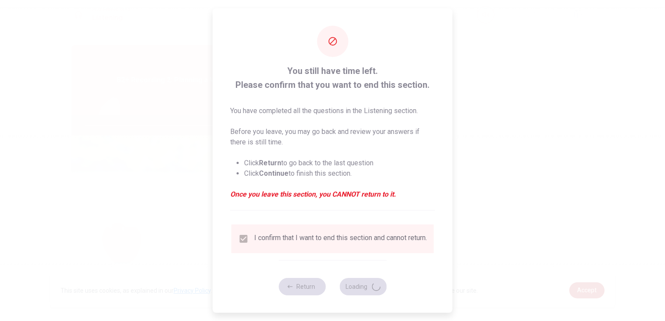
type input "92"
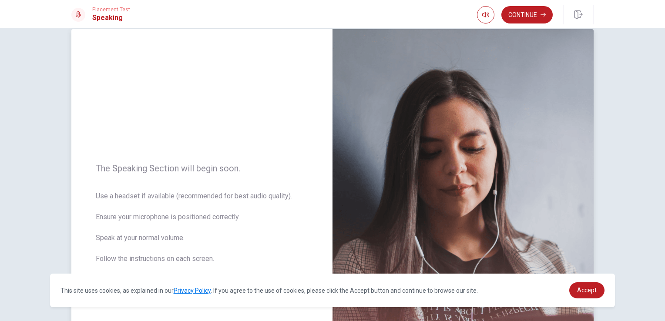
scroll to position [44, 0]
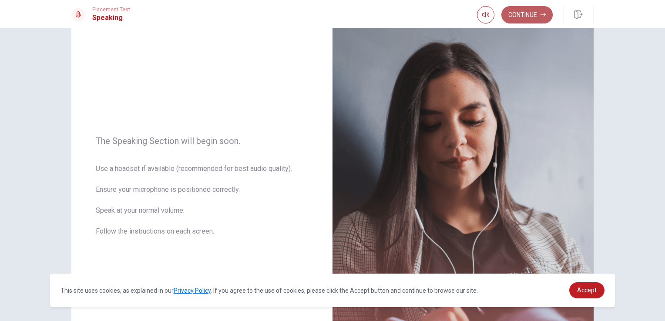
click at [534, 15] on button "Continue" at bounding box center [526, 14] width 51 height 17
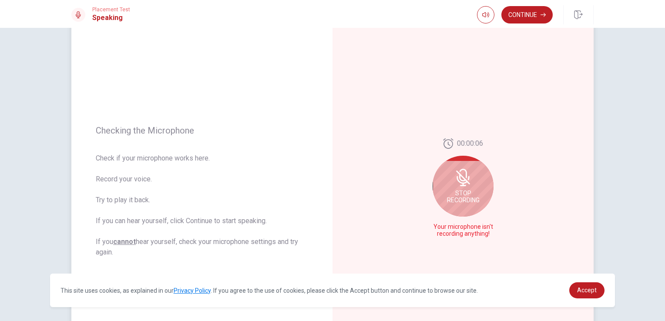
click at [463, 177] on icon at bounding box center [462, 177] width 17 height 17
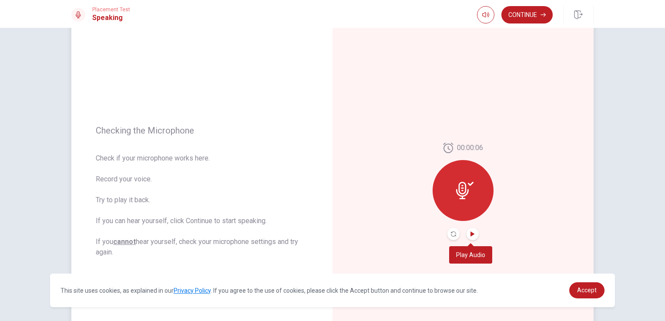
click at [471, 233] on icon "Play Audio" at bounding box center [473, 234] width 4 height 5
click at [453, 232] on icon "Record Again" at bounding box center [453, 234] width 5 height 5
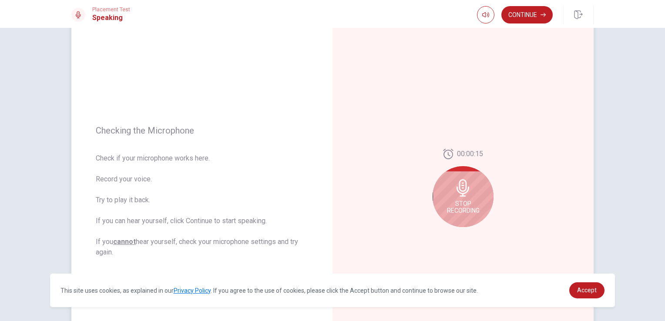
drag, startPoint x: 461, startPoint y: 197, endPoint x: 461, endPoint y: 202, distance: 4.8
click at [461, 202] on div "Stop Recording" at bounding box center [463, 196] width 61 height 61
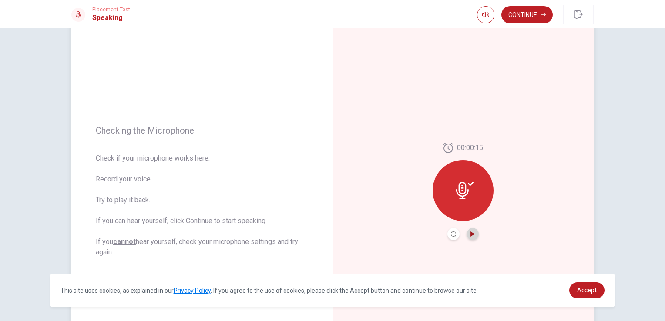
click at [471, 234] on icon "Play Audio" at bounding box center [473, 234] width 4 height 5
click at [469, 230] on button "Play Audio" at bounding box center [473, 234] width 12 height 12
click at [484, 15] on icon "button" at bounding box center [485, 14] width 7 height 7
click at [469, 166] on div at bounding box center [463, 190] width 61 height 61
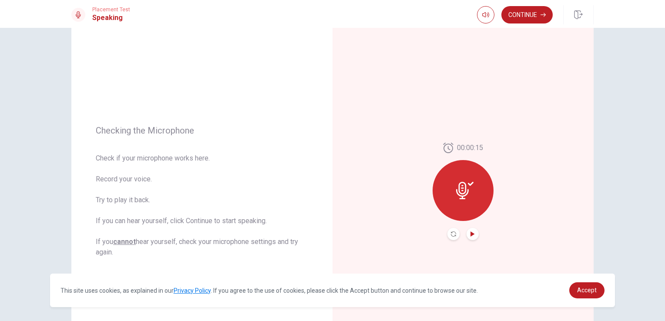
click at [447, 185] on div at bounding box center [463, 190] width 61 height 61
click at [461, 186] on icon at bounding box center [462, 190] width 13 height 17
click at [473, 236] on icon "Play Audio" at bounding box center [472, 234] width 5 height 5
click at [475, 234] on button "Play Audio" at bounding box center [473, 234] width 12 height 12
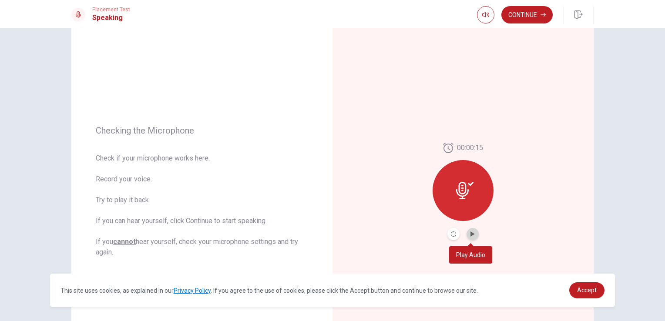
click at [475, 234] on button "Play Audio" at bounding box center [473, 234] width 12 height 12
click at [467, 193] on icon at bounding box center [464, 190] width 17 height 17
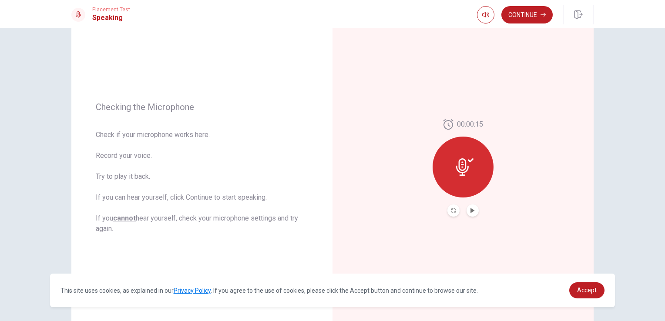
scroll to position [0, 0]
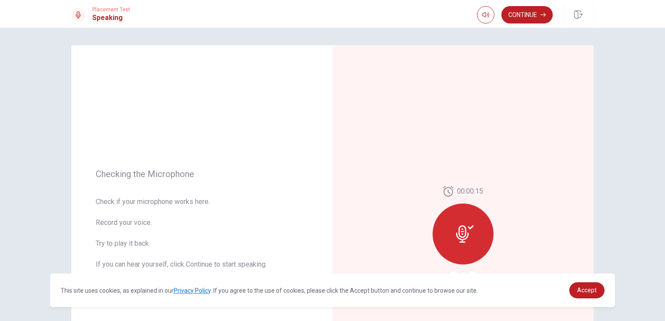
click at [457, 224] on div at bounding box center [463, 234] width 61 height 61
click at [442, 180] on div "00:00:15" at bounding box center [463, 235] width 261 height 380
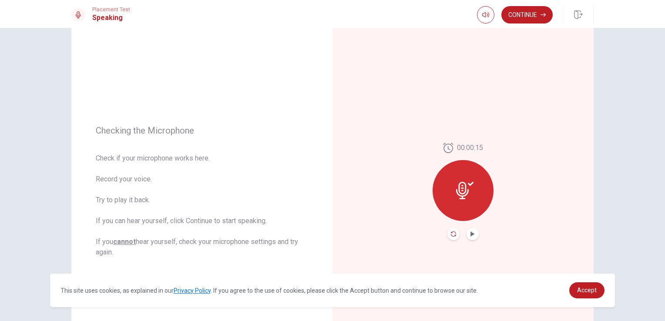
click at [452, 234] on icon "Record Again" at bounding box center [453, 234] width 5 height 5
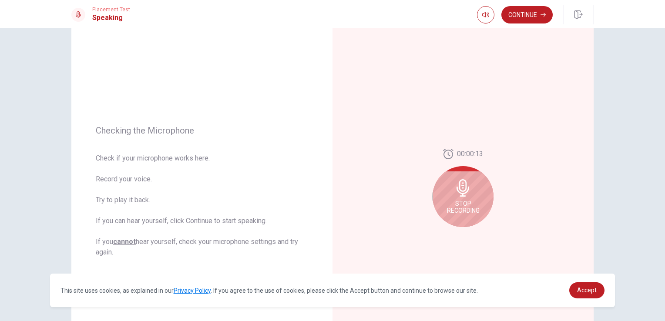
click at [457, 202] on span "Stop Recording" at bounding box center [463, 207] width 33 height 14
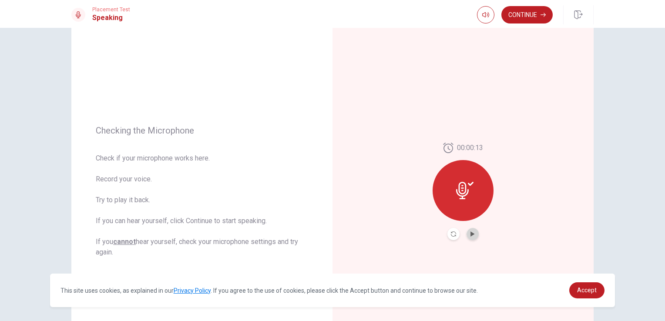
click at [467, 236] on button "Play Audio" at bounding box center [473, 234] width 12 height 12
click at [461, 190] on icon at bounding box center [464, 190] width 17 height 17
click at [451, 236] on icon "Record Again" at bounding box center [453, 234] width 5 height 5
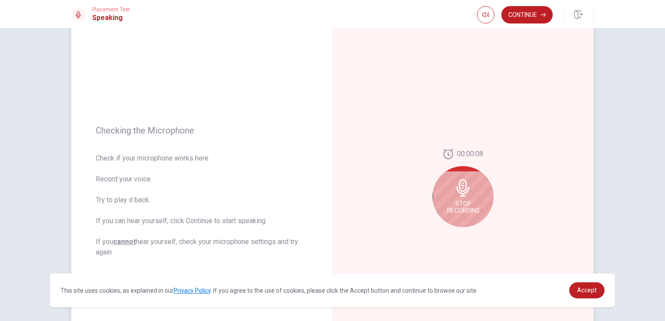
click at [472, 211] on span "Stop Recording" at bounding box center [463, 207] width 33 height 14
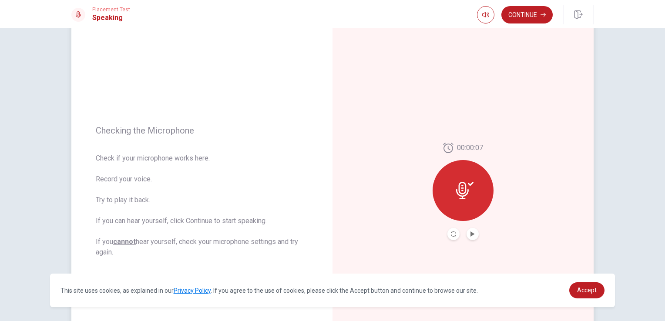
click at [474, 234] on button "Play Audio" at bounding box center [473, 234] width 12 height 12
click at [517, 18] on button "Continue" at bounding box center [526, 14] width 51 height 17
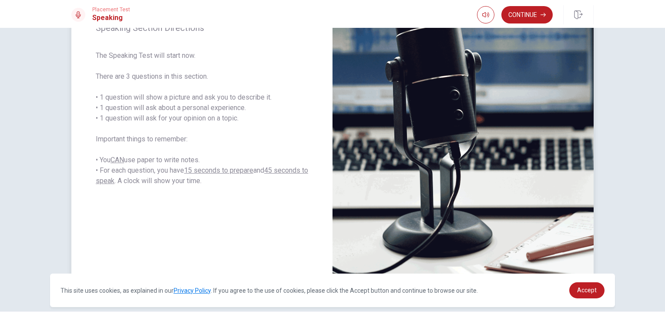
scroll to position [87, 0]
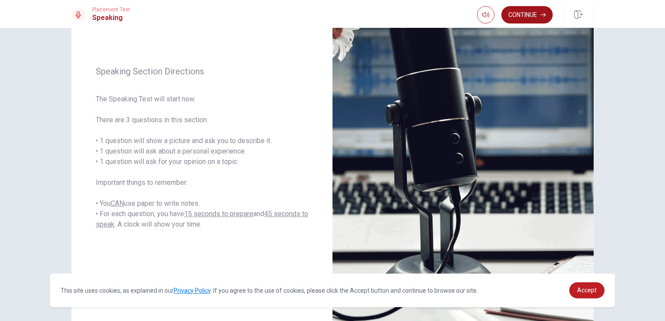
click at [517, 13] on button "Continue" at bounding box center [526, 14] width 51 height 17
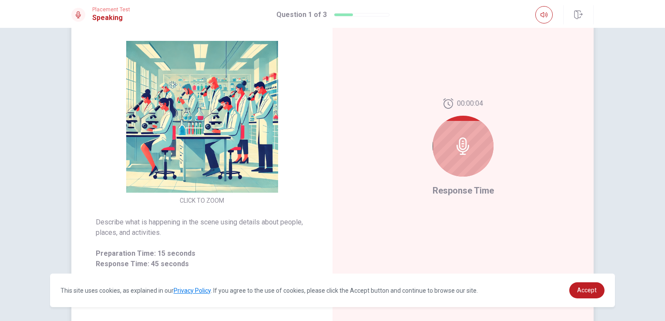
click at [463, 145] on icon at bounding box center [463, 146] width 13 height 17
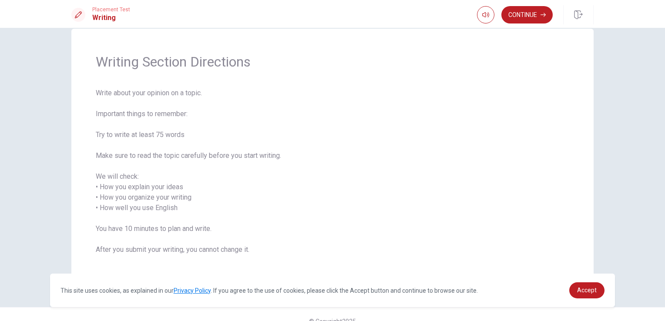
scroll to position [30, 0]
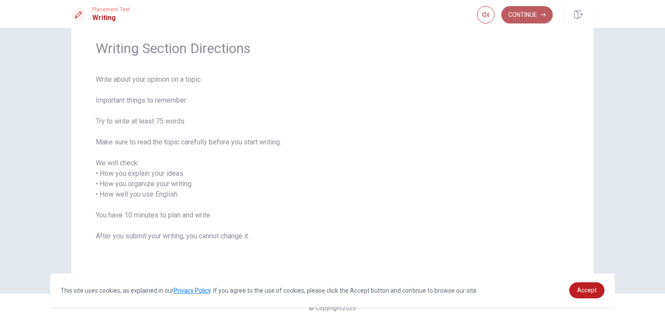
click at [537, 16] on button "Continue" at bounding box center [526, 14] width 51 height 17
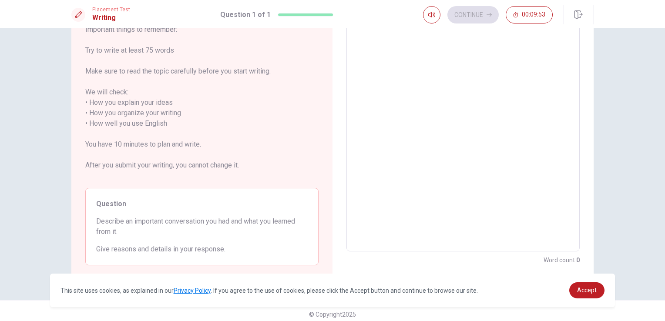
scroll to position [87, 0]
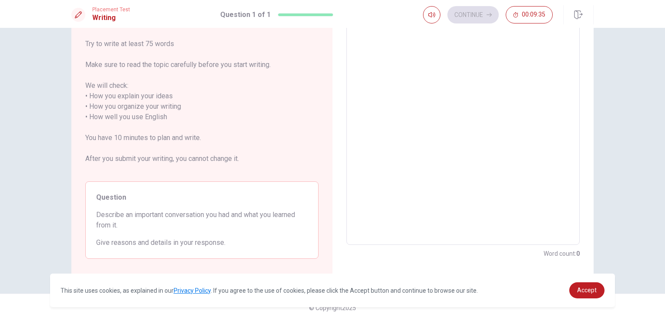
click at [373, 115] on textarea at bounding box center [463, 118] width 221 height 242
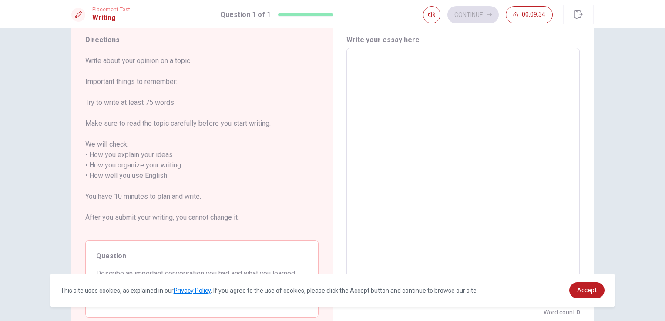
scroll to position [44, 0]
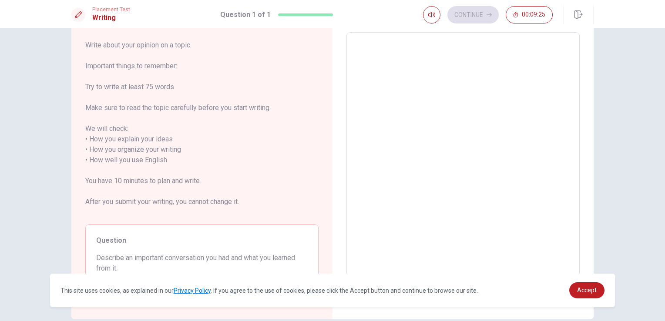
type textarea "i"
type textarea "x"
type textarea "I"
type textarea "x"
type textarea "I"
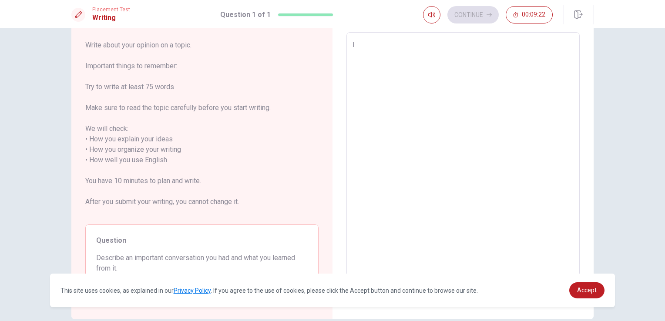
type textarea "x"
type textarea "I h"
type textarea "x"
type textarea "I ha"
type textarea "x"
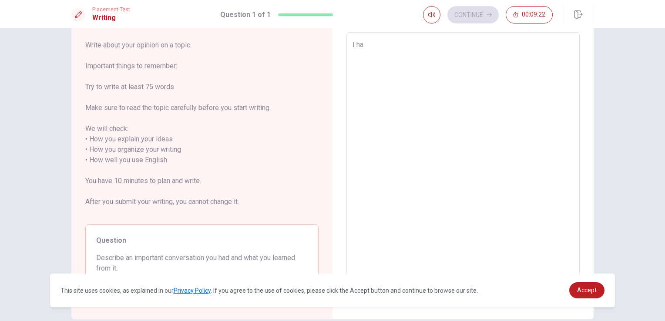
type textarea "I hab"
type textarea "x"
type textarea "I habu"
type textarea "x"
type textarea "I hab"
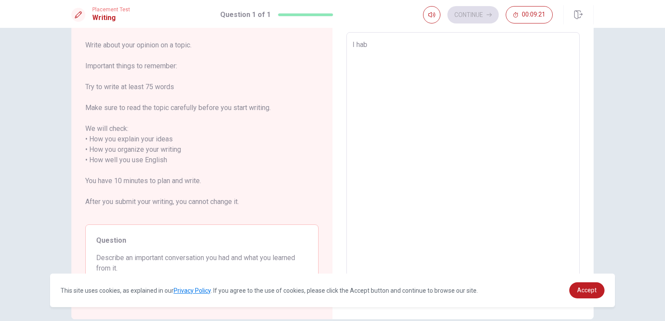
type textarea "x"
type textarea "I ha"
type textarea "x"
type textarea "I hav"
type textarea "x"
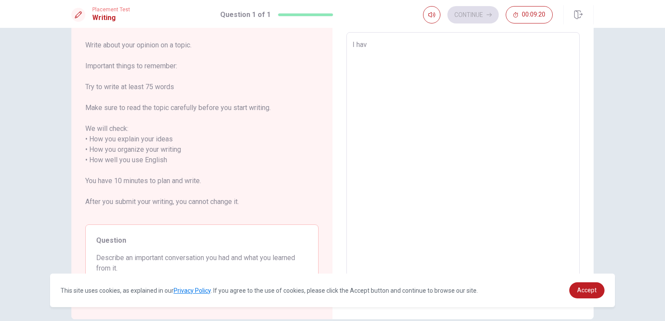
type textarea "I have"
type textarea "x"
type textarea "I have"
type textarea "x"
type textarea "I have b"
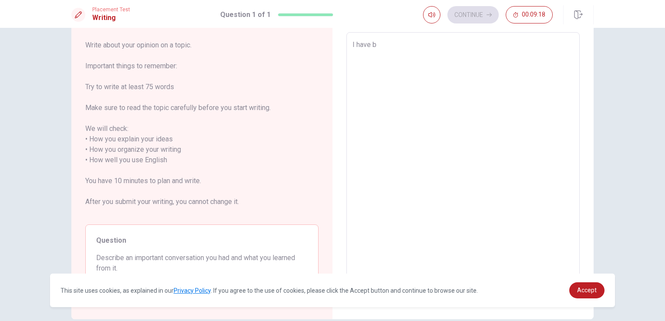
type textarea "x"
type textarea "I have bi"
type textarea "x"
type textarea "I have bii"
type textarea "x"
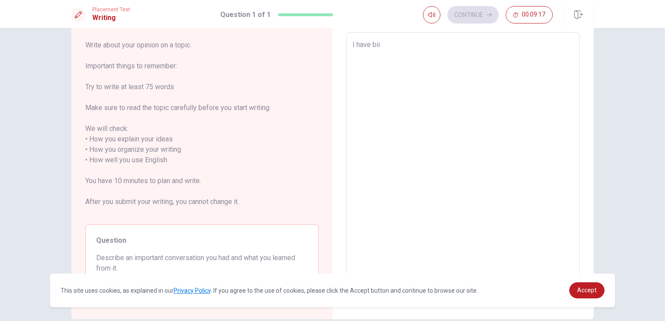
type textarea "I have bi"
type textarea "x"
type textarea "I have b"
type textarea "x"
type textarea "I have be"
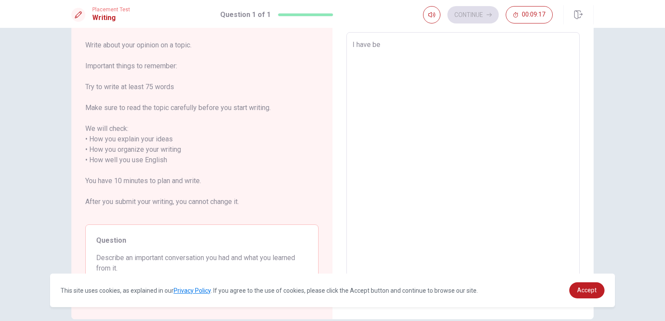
type textarea "x"
type textarea "I have bee"
type textarea "x"
type textarea "I have been"
type textarea "x"
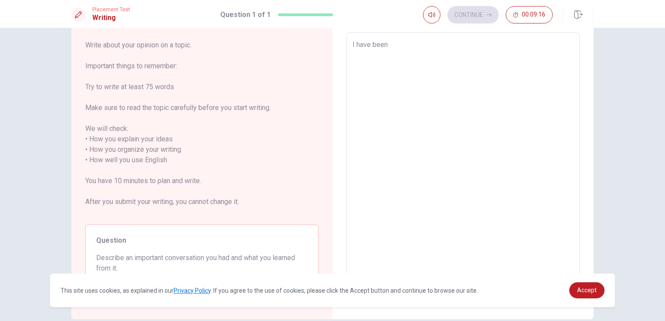
type textarea "I have been"
type textarea "x"
type textarea "I have been s"
type textarea "x"
type textarea "I have been su"
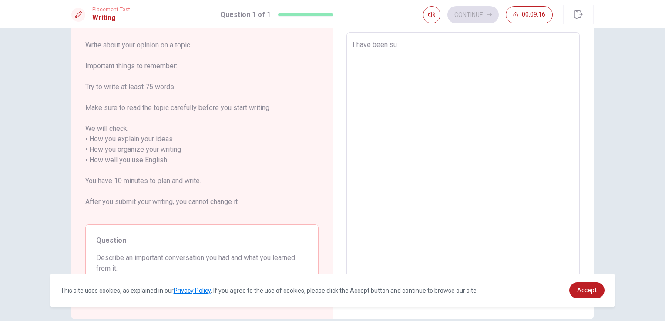
type textarea "x"
type textarea "I have been s"
type textarea "x"
type textarea "I have been st"
type textarea "x"
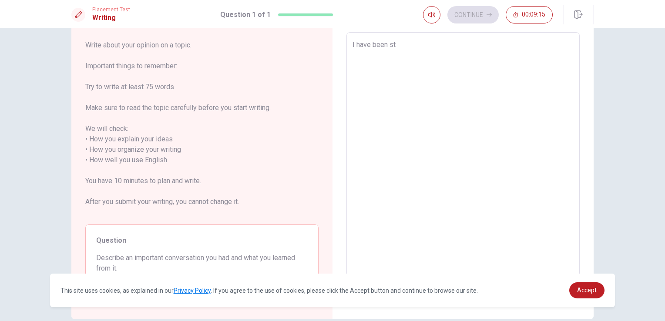
type textarea "I have been sty"
type textarea "x"
type textarea "I have been styu"
type textarea "x"
type textarea "I have been sty"
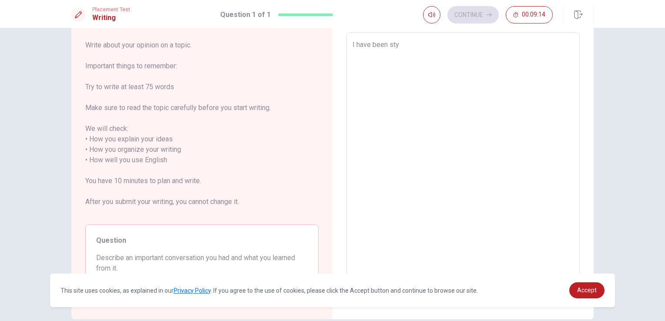
type textarea "x"
type textarea "I have been st"
type textarea "x"
type textarea "I have been stu"
type textarea "x"
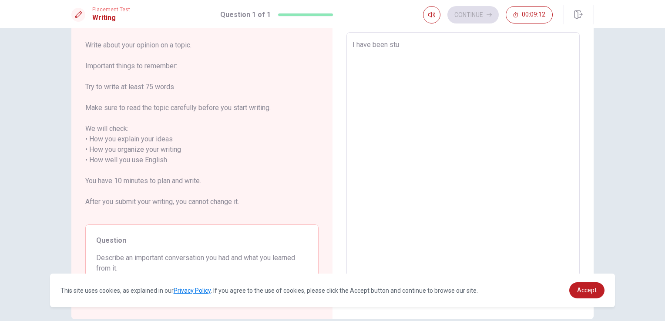
type textarea "I have been stud"
type textarea "x"
type textarea "I have been studi"
type textarea "x"
type textarea "I have been studin"
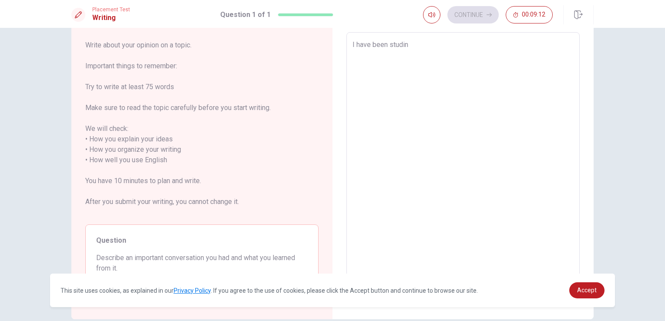
type textarea "x"
type textarea "I have been studinn"
type textarea "x"
type textarea "I have been studin"
type textarea "x"
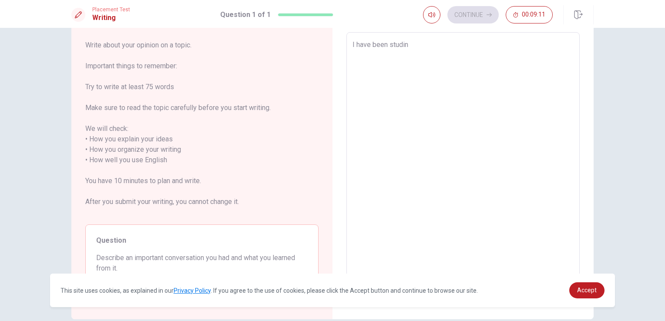
type textarea "I have been studi"
type textarea "x"
type textarea "I have been stud"
type textarea "x"
type textarea "I have been studu"
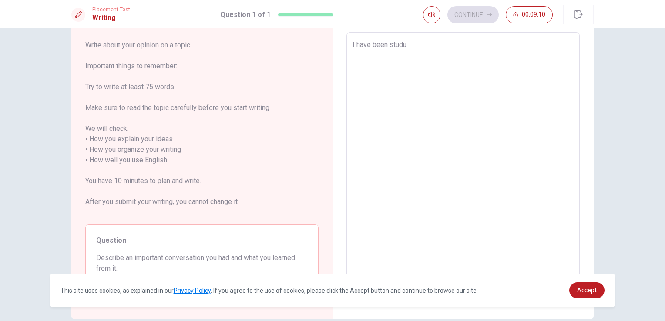
type textarea "x"
type textarea "I have been stud"
type textarea "x"
type textarea "I have been study"
type textarea "x"
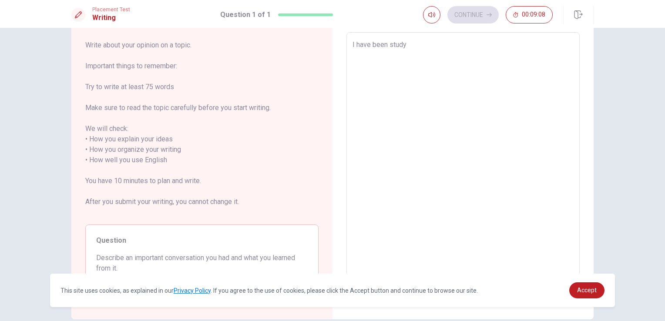
type textarea "I have been studyi"
type textarea "x"
type textarea "I have been studyin"
type textarea "x"
type textarea "I have been studying"
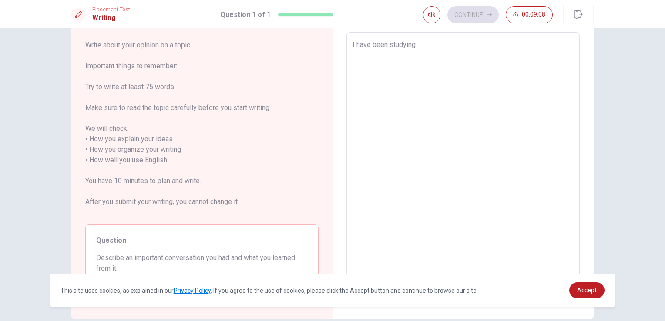
type textarea "x"
type textarea "I have been studyingu"
type textarea "x"
type textarea "I have been studying"
type textarea "x"
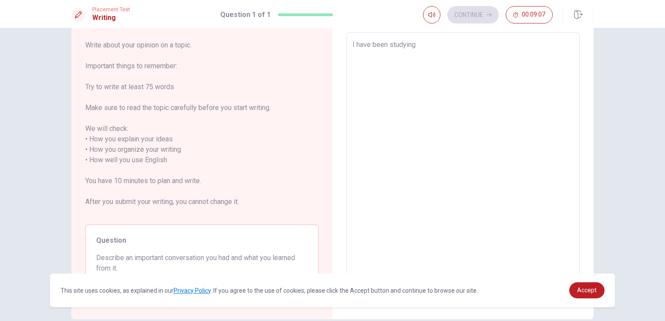
type textarea "I have been studying"
type textarea "x"
type textarea "I have been studying E"
type textarea "x"
type textarea "I have been studying En"
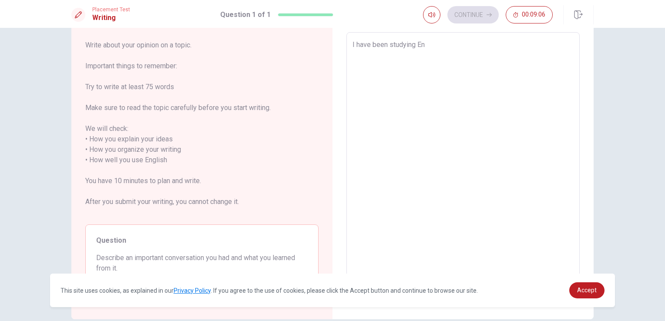
type textarea "x"
type textarea "I have been studying Eng"
type textarea "x"
type textarea "I have been studying Engl"
type textarea "x"
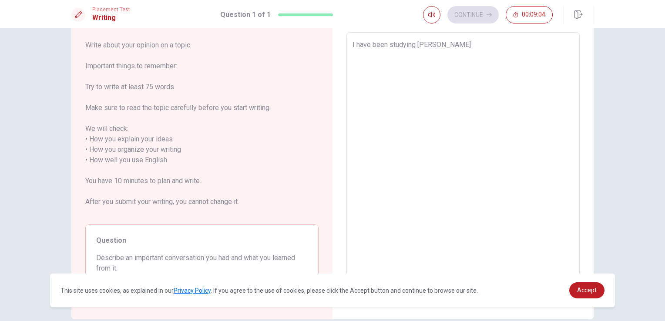
type textarea "I have been studying Engloi"
type textarea "x"
type textarea "I have been studying [PERSON_NAME]"
type textarea "x"
type textarea "I have been studying Engl"
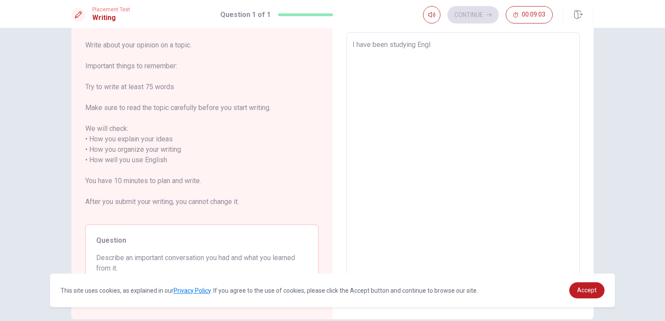
type textarea "x"
type textarea "I have been studying Engld"
type textarea "x"
type textarea "I have been studying [PERSON_NAME]"
type textarea "x"
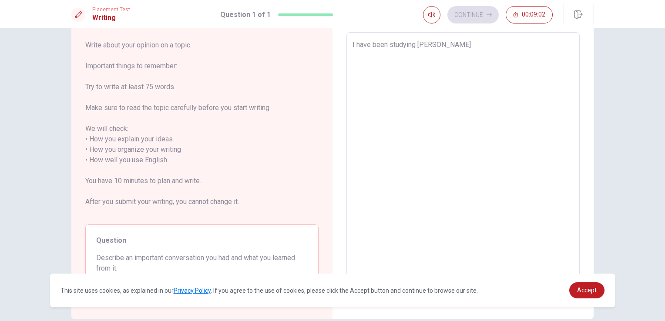
type textarea "I have been studying Engld"
type textarea "x"
type textarea "I have been studying Engl"
type textarea "x"
type textarea "I have been studying [PERSON_NAME]"
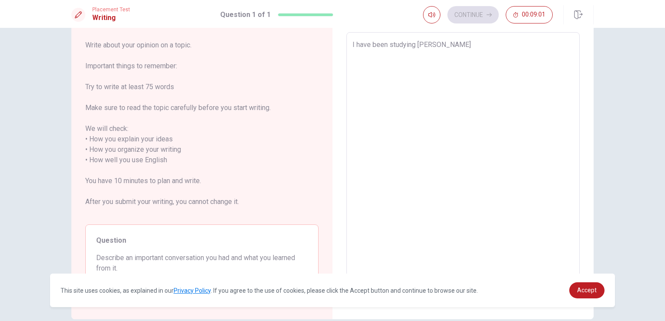
type textarea "x"
type textarea "I have been studying [PERSON_NAME]"
type textarea "x"
type textarea "I have been studying English"
type textarea "x"
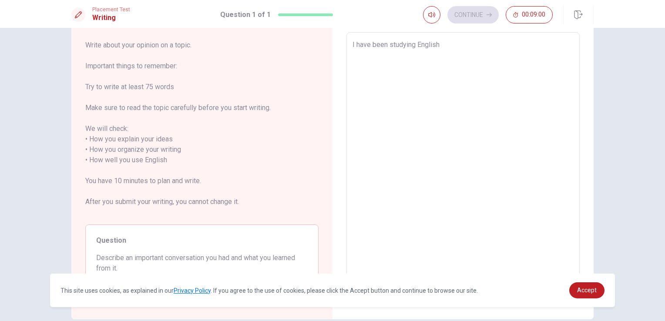
type textarea "I have been studying Englishi"
type textarea "x"
type textarea "I have been studying English"
type textarea "x"
type textarea "I have been studying English"
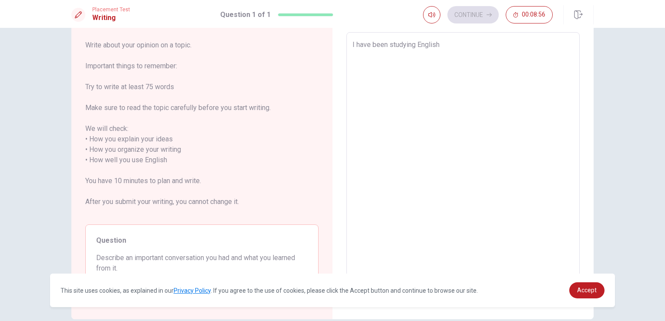
type textarea "x"
type textarea "I have been studying English f"
type textarea "x"
type textarea "I have been studying English fo"
type textarea "x"
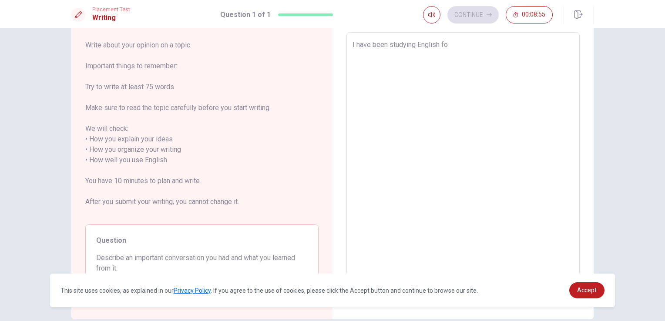
type textarea "I have been studying English for"
type textarea "x"
type textarea "I have been studying English for"
type textarea "x"
type textarea "I have been studying English for o"
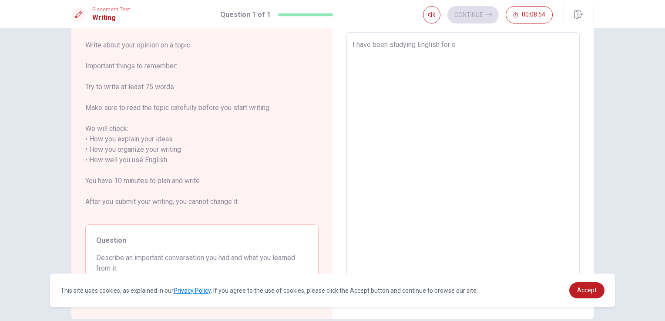
type textarea "x"
type textarea "I have been studying English for on"
type textarea "x"
type textarea "I have been studying English for one"
type textarea "x"
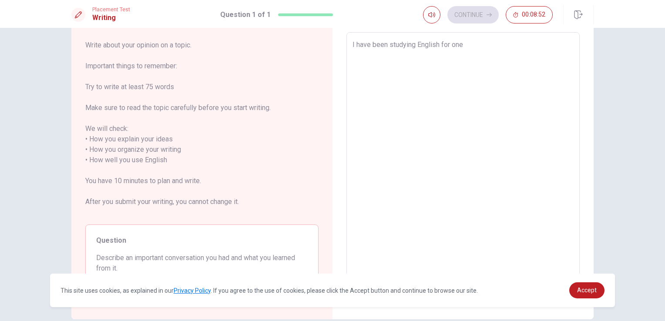
type textarea "I have been studying English for on"
type textarea "x"
type textarea "I have been studying English for o"
type textarea "x"
type textarea "I have been studying English for"
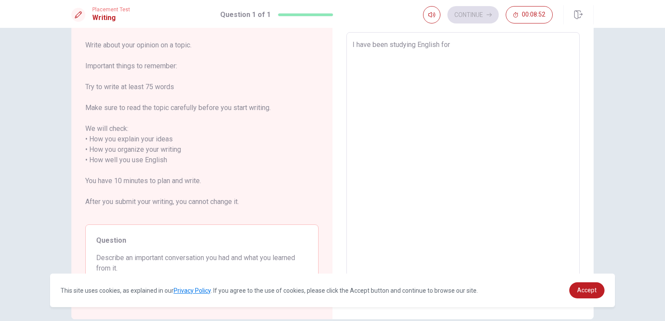
type textarea "x"
type textarea "I have been studying English for 2"
type textarea "x"
type textarea "I have been studying English for"
type textarea "x"
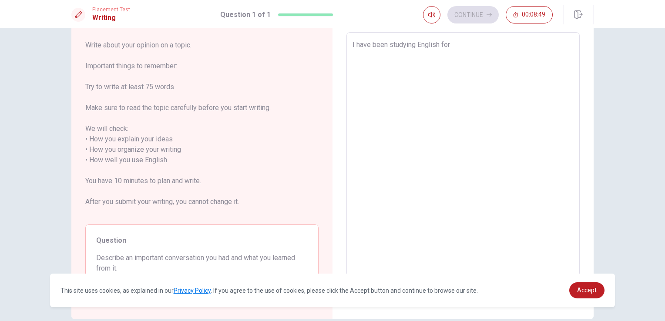
type textarea "I have been studying English for t"
type textarea "x"
type textarea "I have been studying English for tw"
type textarea "x"
type textarea "I have been studying English for two"
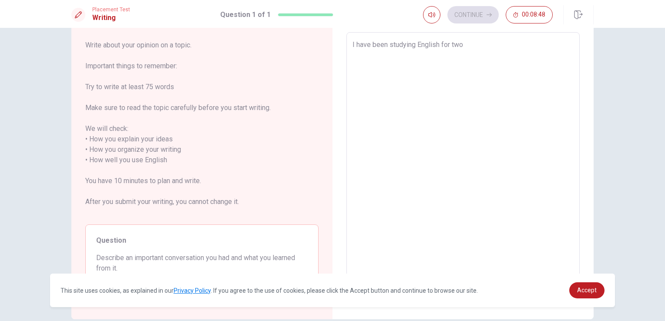
type textarea "x"
type textarea "I have been studying English for two"
type textarea "x"
type textarea "I have been studying English for two y"
type textarea "x"
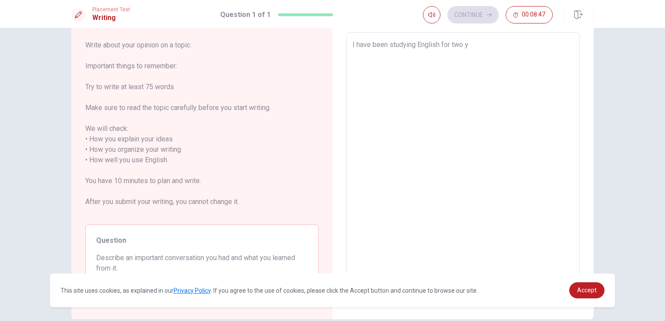
type textarea "I have been studying English for two ye"
type textarea "x"
type textarea "I have been studying English for two yea"
type textarea "x"
type textarea "I have been studying English for two year"
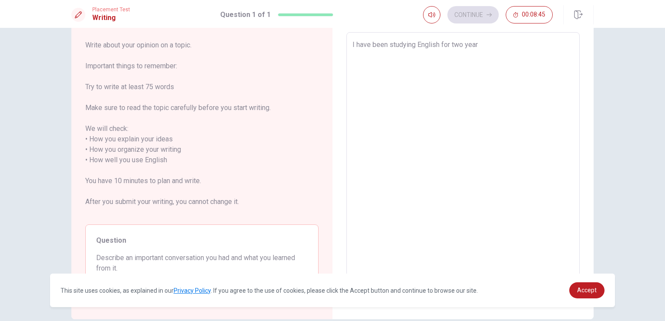
type textarea "x"
type textarea "I have been studying English for two years"
type textarea "x"
type textarea "I have been studying English for two yearst"
type textarea "x"
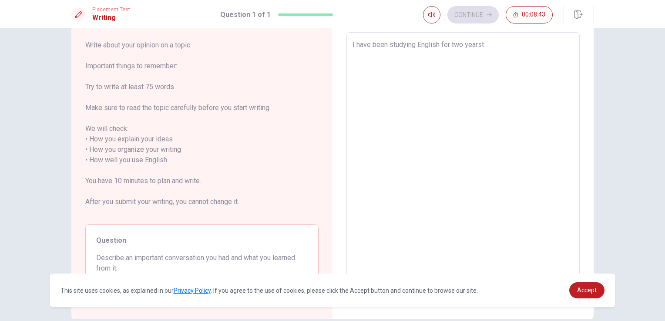
type textarea "I have been studying English for two yearsto"
type textarea "x"
type textarea "I have been studying English for two yearst"
type textarea "x"
type textarea "I have been studying English for two years"
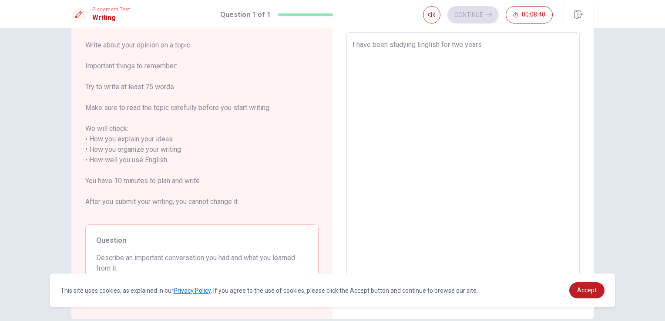
type textarea "x"
type textarea "I have been studying English for two years."
type textarea "x"
type textarea "I have been studying English for two years."
type textarea "x"
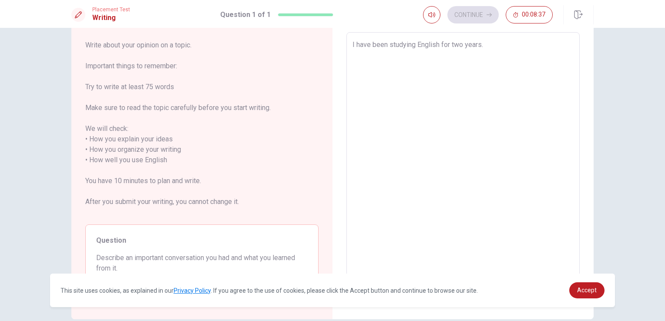
type textarea "I have been studying English for two years."
type textarea "x"
type textarea "I have been studying English for two years.T"
type textarea "x"
type textarea "I have been studying English for two [DOMAIN_NAME]"
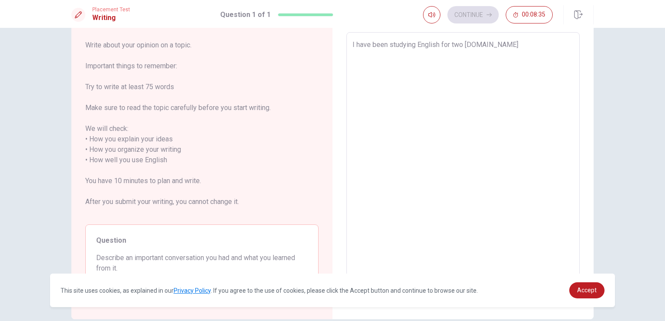
type textarea "x"
type textarea "I have been studying English for two years.Tha"
type textarea "x"
type textarea "I have been studying English for two years.Thae"
type textarea "x"
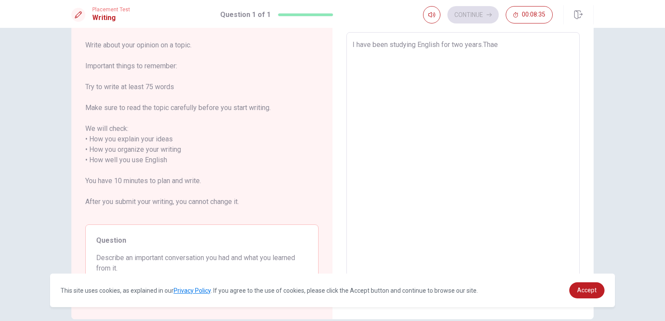
type textarea "I have been studying English for two years.Thae"
type textarea "x"
type textarea "I have been studying English for two years.Thae"
type textarea "x"
type textarea "I have been studying English for two years.Tha"
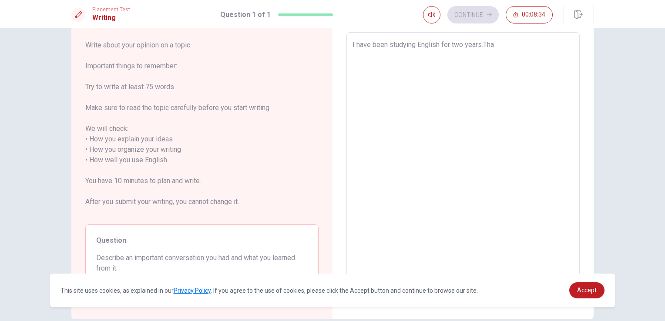
type textarea "x"
type textarea "I have been studying English for two years.That"
click at [480, 44] on textarea "I have been studying English for two years.That because I am going to study in …" at bounding box center [463, 161] width 221 height 242
click at [402, 53] on textarea "I have been studying English for two years because I am going to study in [GEOG…" at bounding box center [463, 161] width 221 height 242
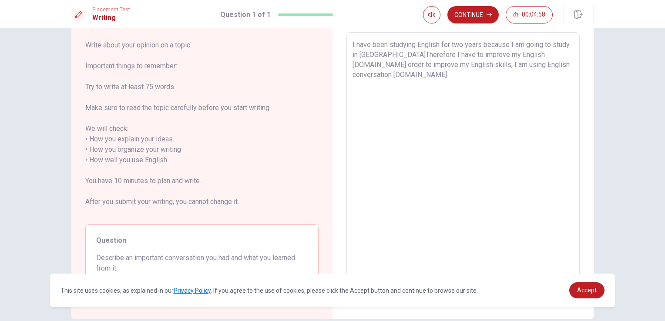
drag, startPoint x: 467, startPoint y: 66, endPoint x: 541, endPoint y: 65, distance: 74.9
click at [541, 65] on textarea "I have been studying English for two years because I am going to study in [GEOG…" at bounding box center [463, 161] width 221 height 242
click at [560, 67] on textarea "I have been studying English for two years because I am going to study in [GEOG…" at bounding box center [463, 161] width 221 height 242
click at [463, 64] on textarea "I have been studying English for two years because I am going to study in [GEOG…" at bounding box center [463, 161] width 221 height 242
click at [465, 64] on textarea "I have been studying English for two years because I am going to study in [GEOG…" at bounding box center [463, 161] width 221 height 242
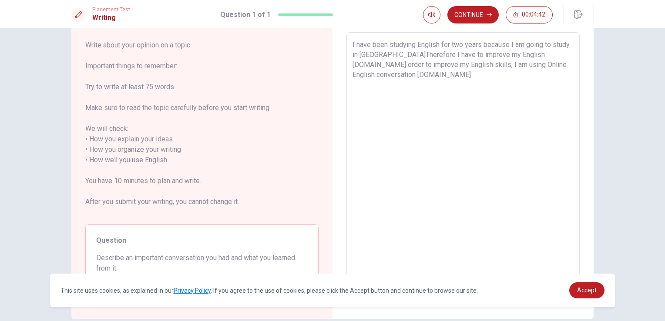
click at [371, 74] on textarea "I have been studying English for two years because I am going to study in [GEOG…" at bounding box center [463, 161] width 221 height 242
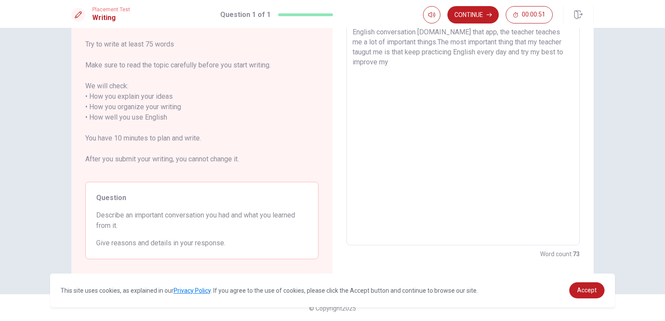
scroll to position [87, 0]
click at [538, 51] on textarea "I have been studying English for two years because I am going to study in [GEOG…" at bounding box center [463, 118] width 221 height 242
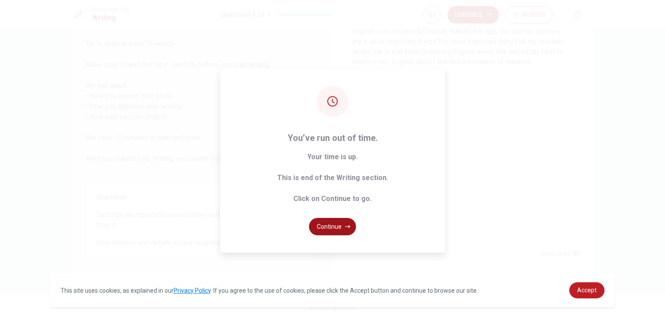
click at [323, 225] on button "Continue" at bounding box center [332, 226] width 47 height 17
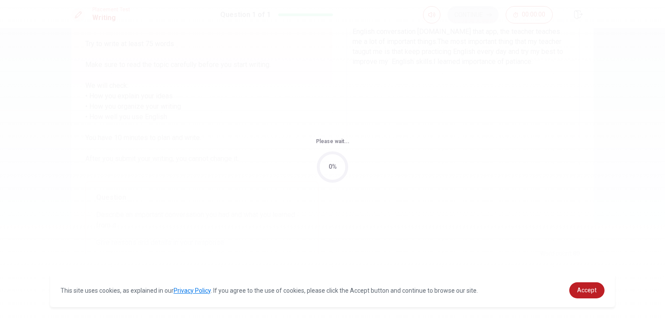
scroll to position [0, 0]
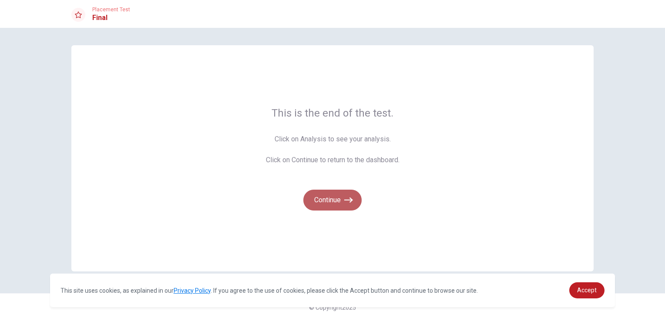
click at [346, 205] on button "Continue" at bounding box center [332, 200] width 58 height 21
